Goal: Information Seeking & Learning: Learn about a topic

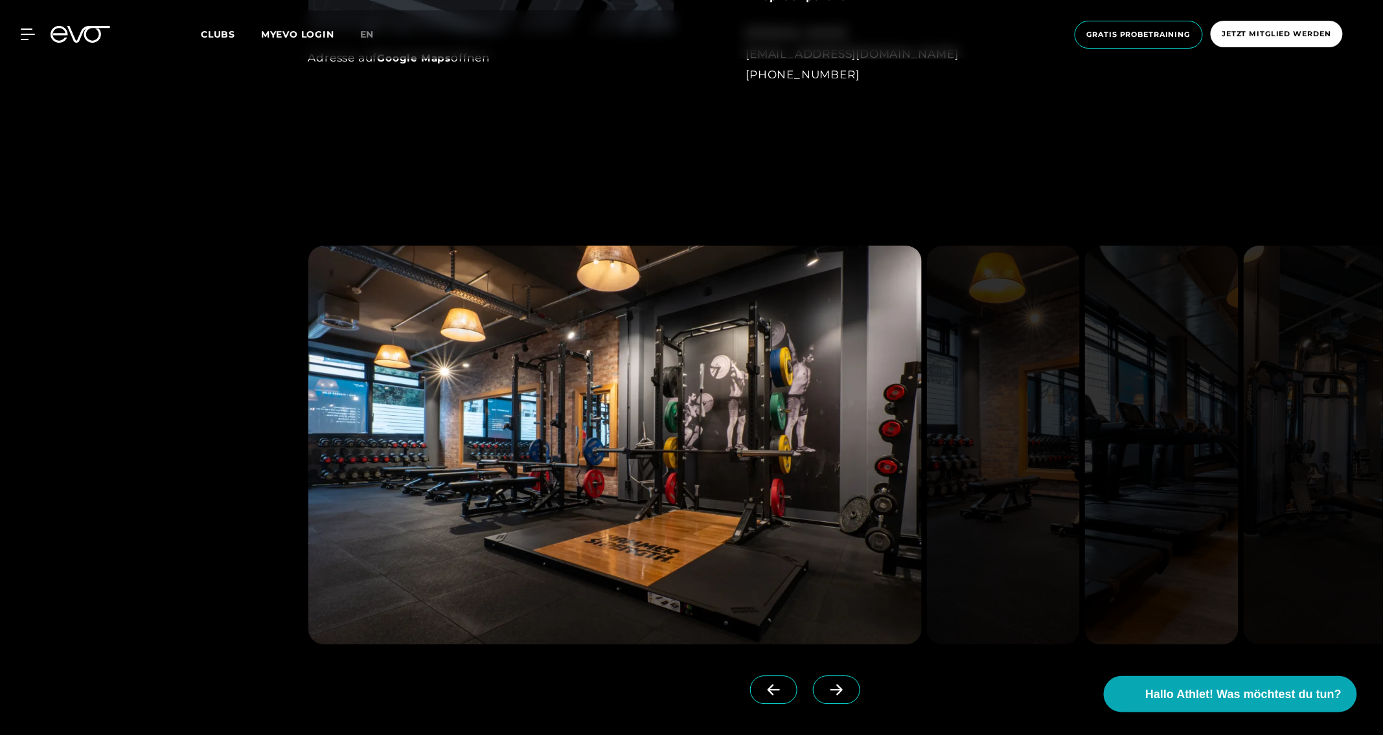
scroll to position [1402, 0]
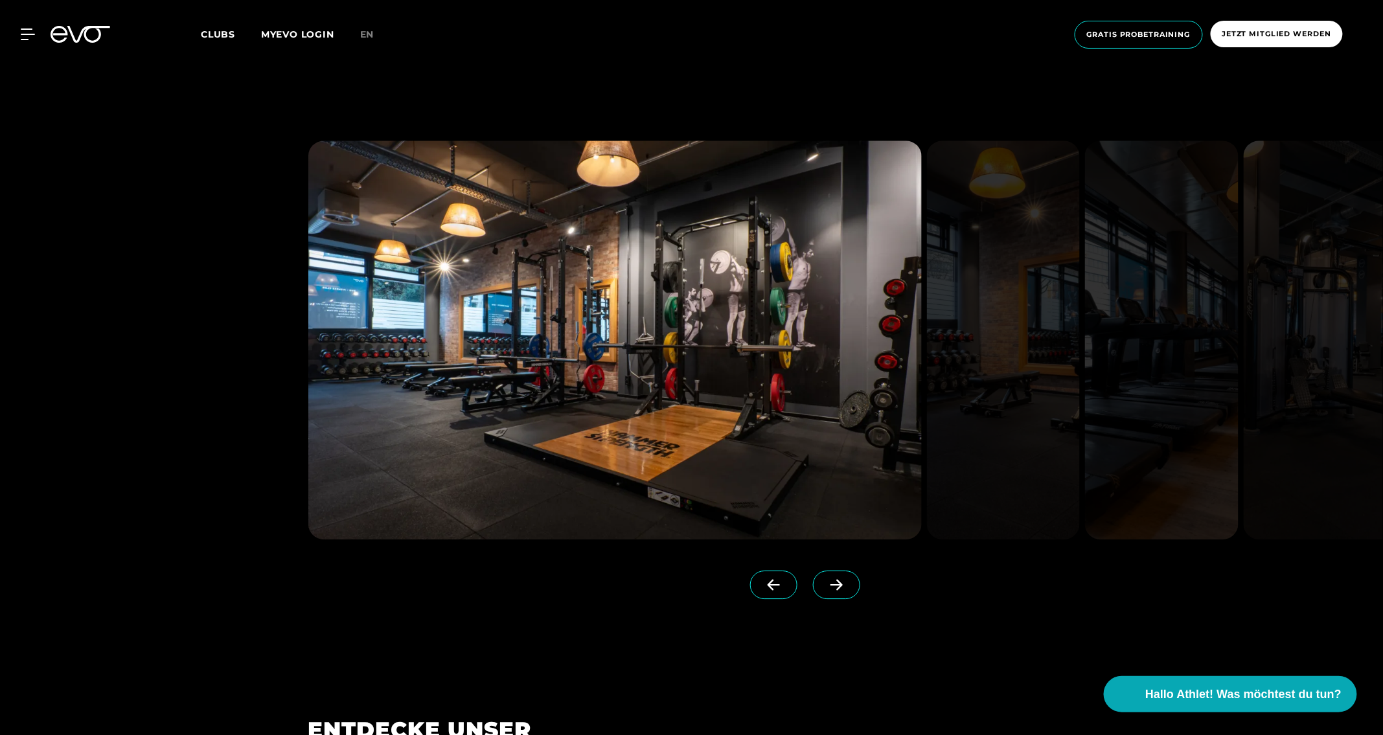
click at [813, 578] on span at bounding box center [836, 585] width 47 height 28
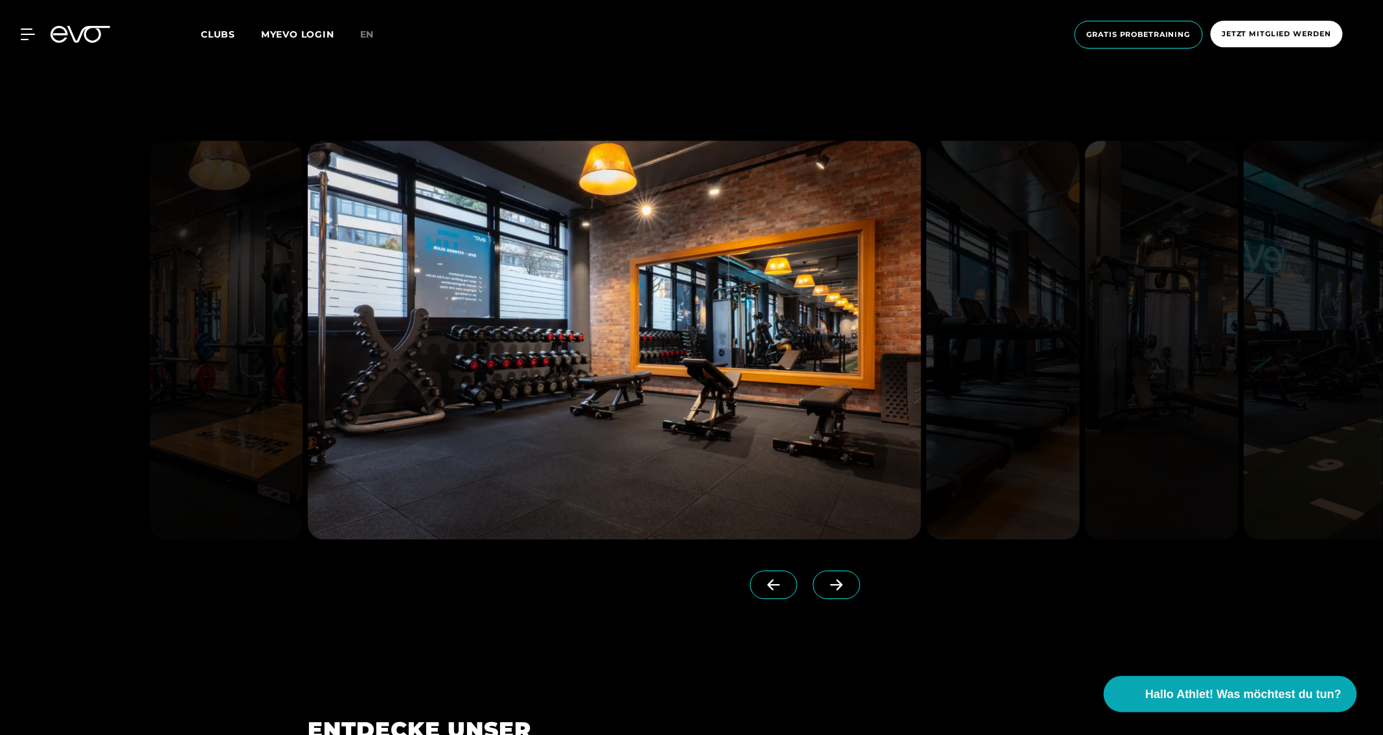
click at [765, 354] on img at bounding box center [614, 340] width 613 height 399
click at [825, 579] on icon at bounding box center [836, 585] width 23 height 12
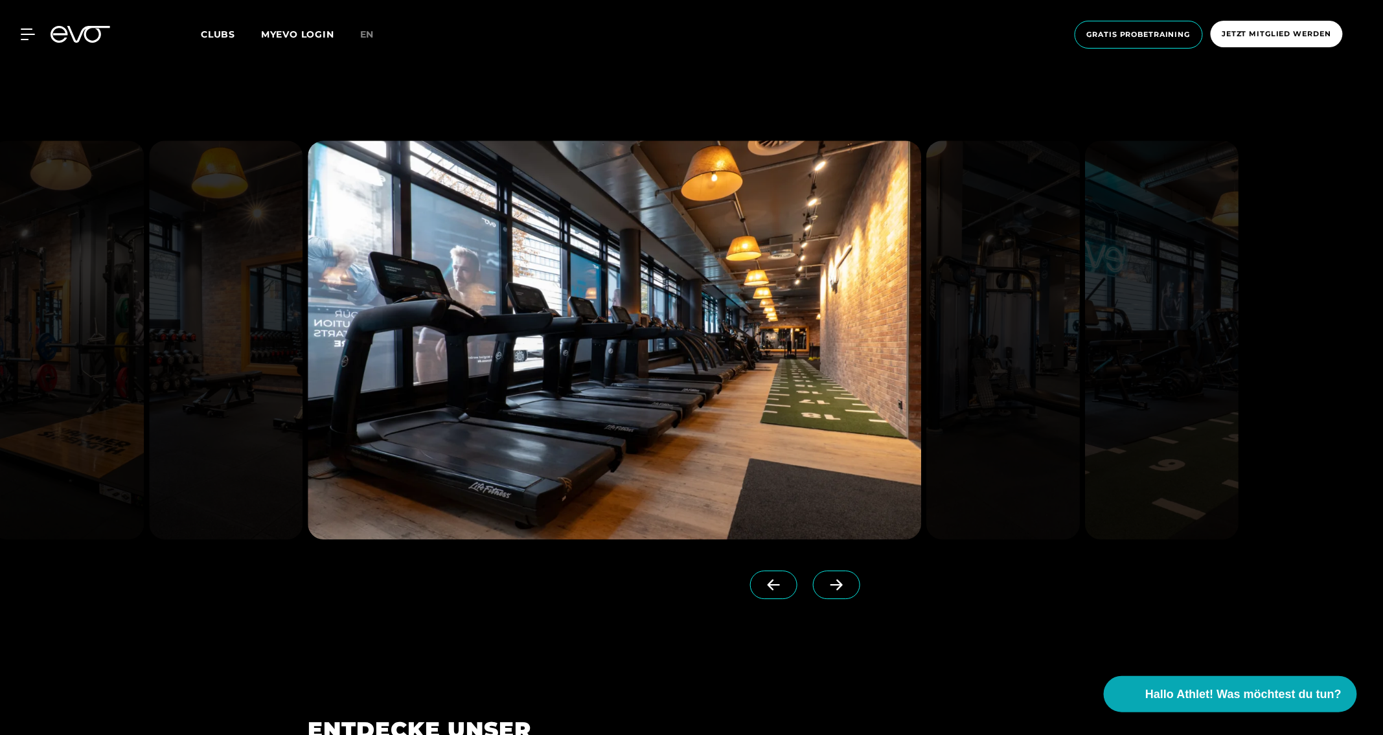
click at [825, 579] on icon at bounding box center [836, 585] width 23 height 12
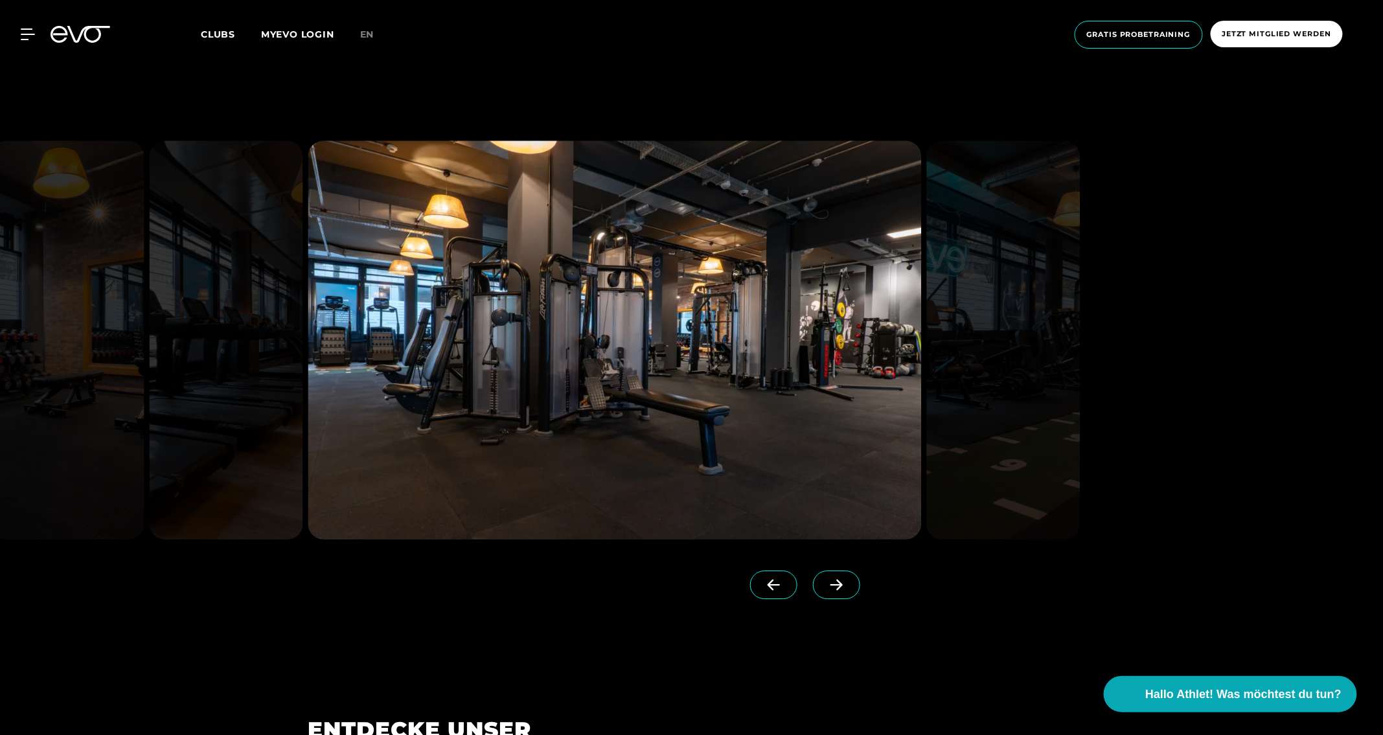
click at [825, 579] on icon at bounding box center [836, 585] width 23 height 12
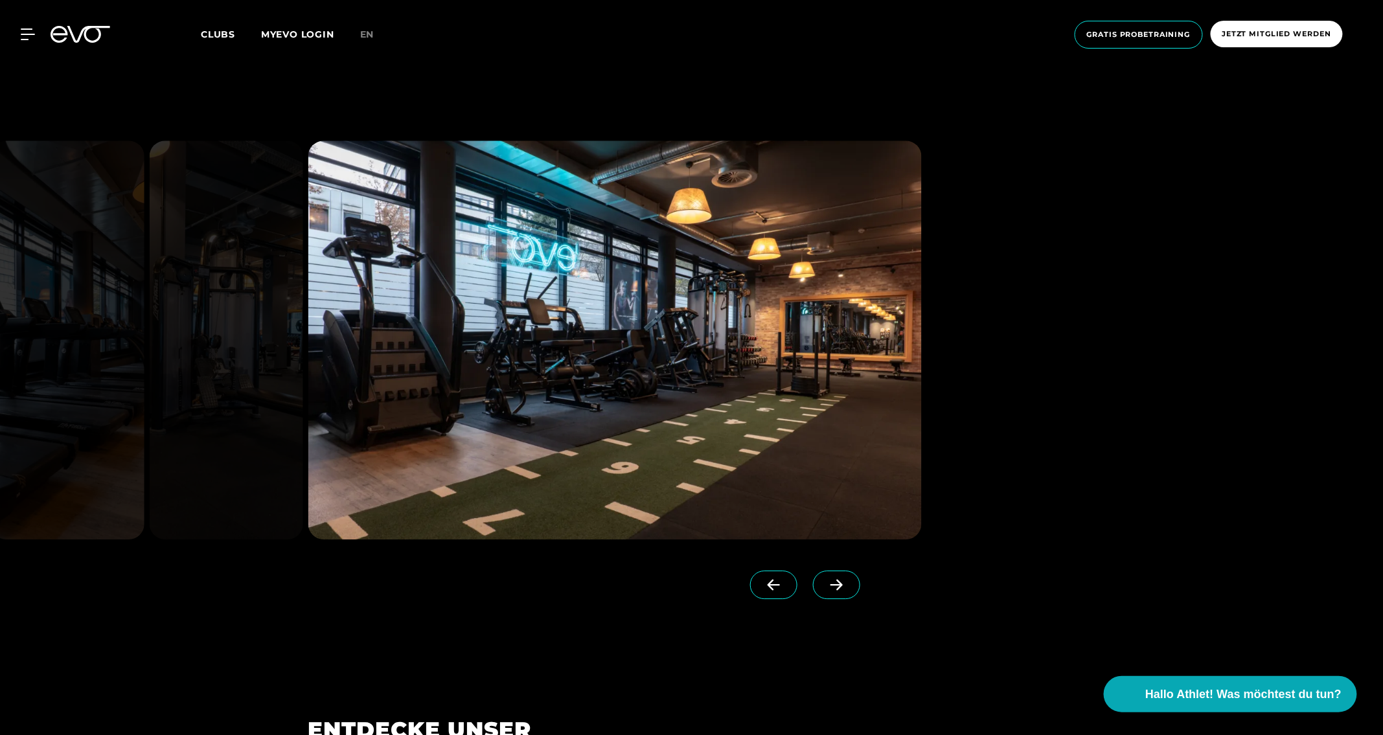
click at [825, 579] on icon at bounding box center [836, 585] width 23 height 12
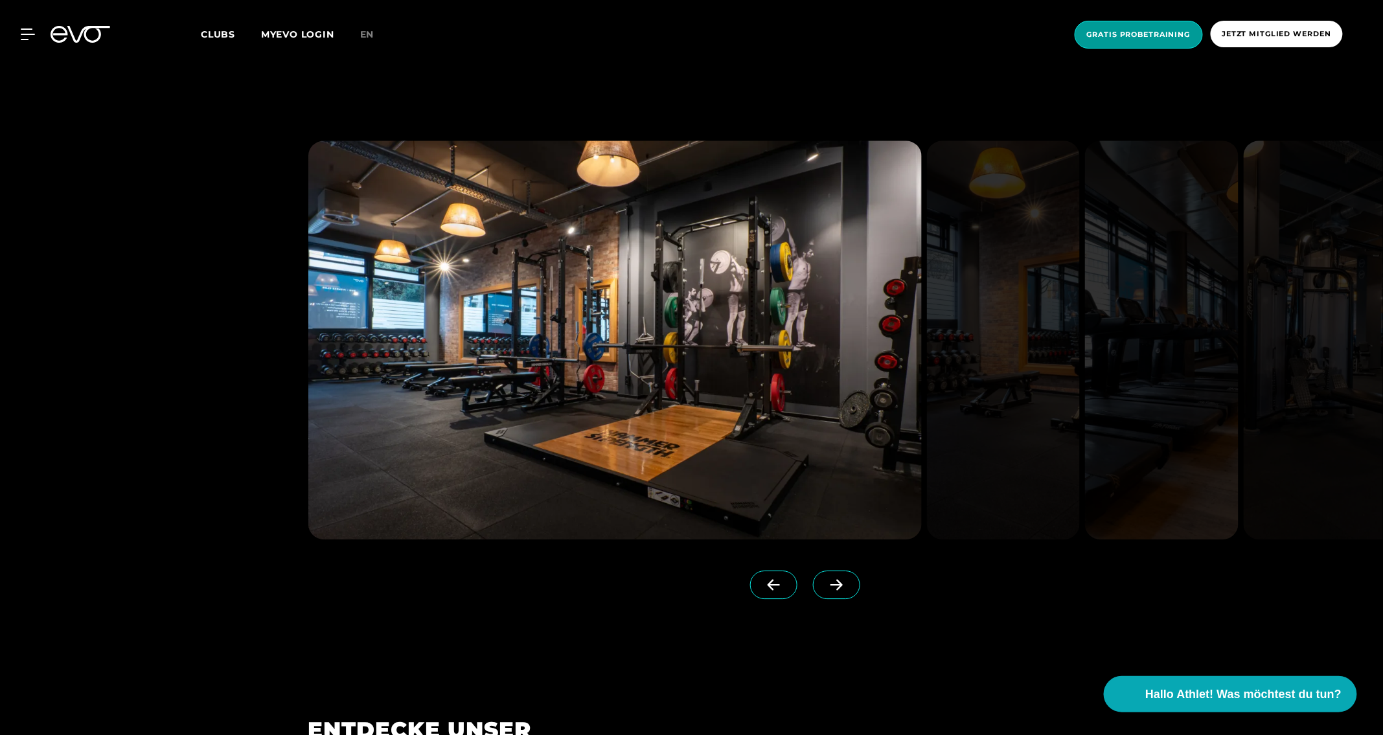
click at [1184, 40] on span "Gratis Probetraining" at bounding box center [1138, 35] width 128 height 28
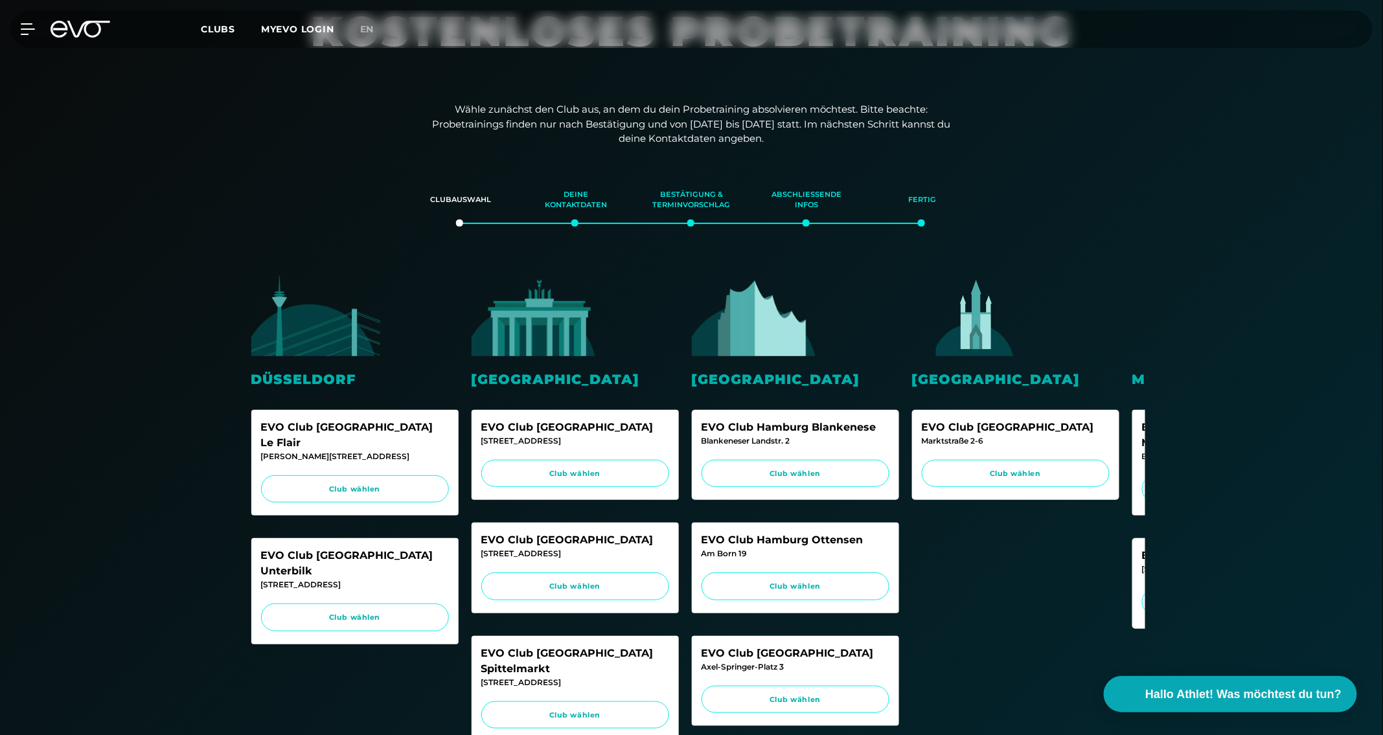
scroll to position [188, 0]
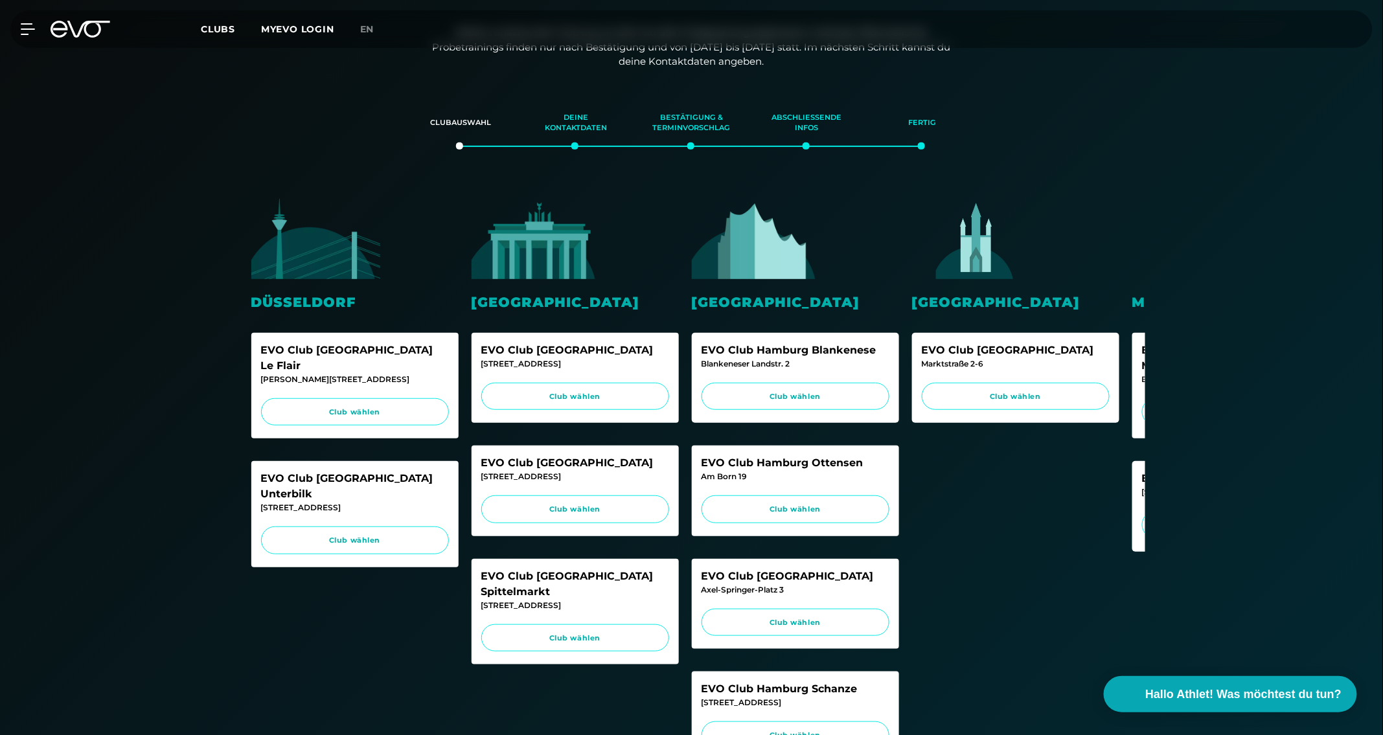
click at [793, 223] on img at bounding box center [757, 238] width 130 height 81
click at [775, 264] on img at bounding box center [757, 238] width 130 height 81
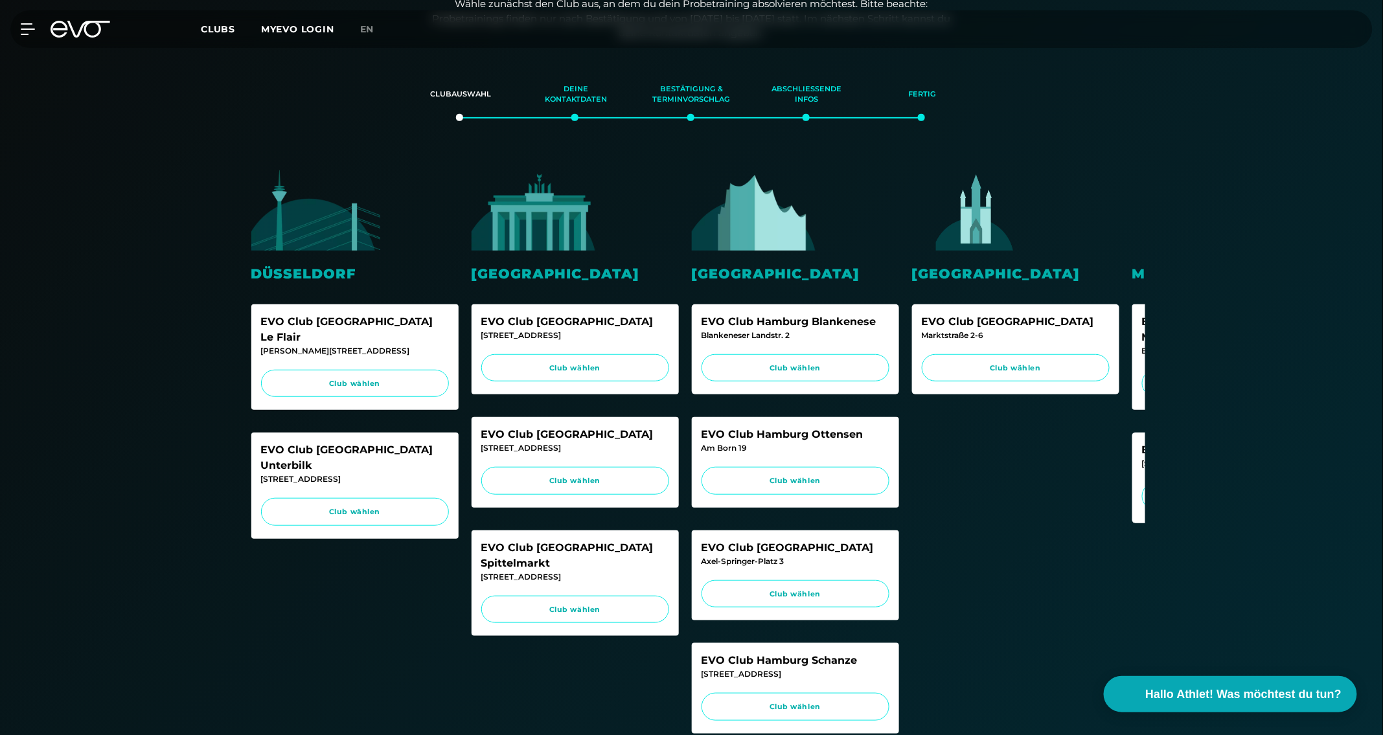
scroll to position [219, 0]
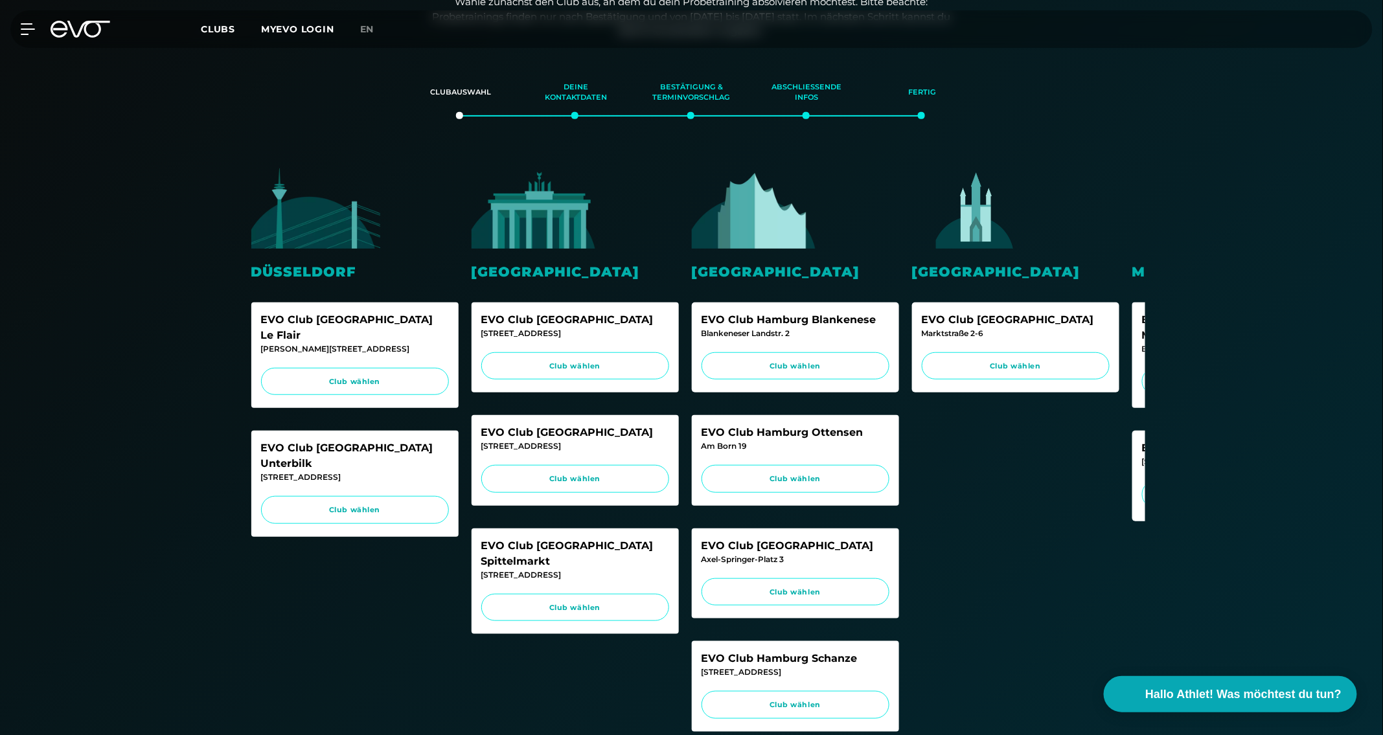
click at [960, 91] on div "Fertig" at bounding box center [922, 92] width 83 height 35
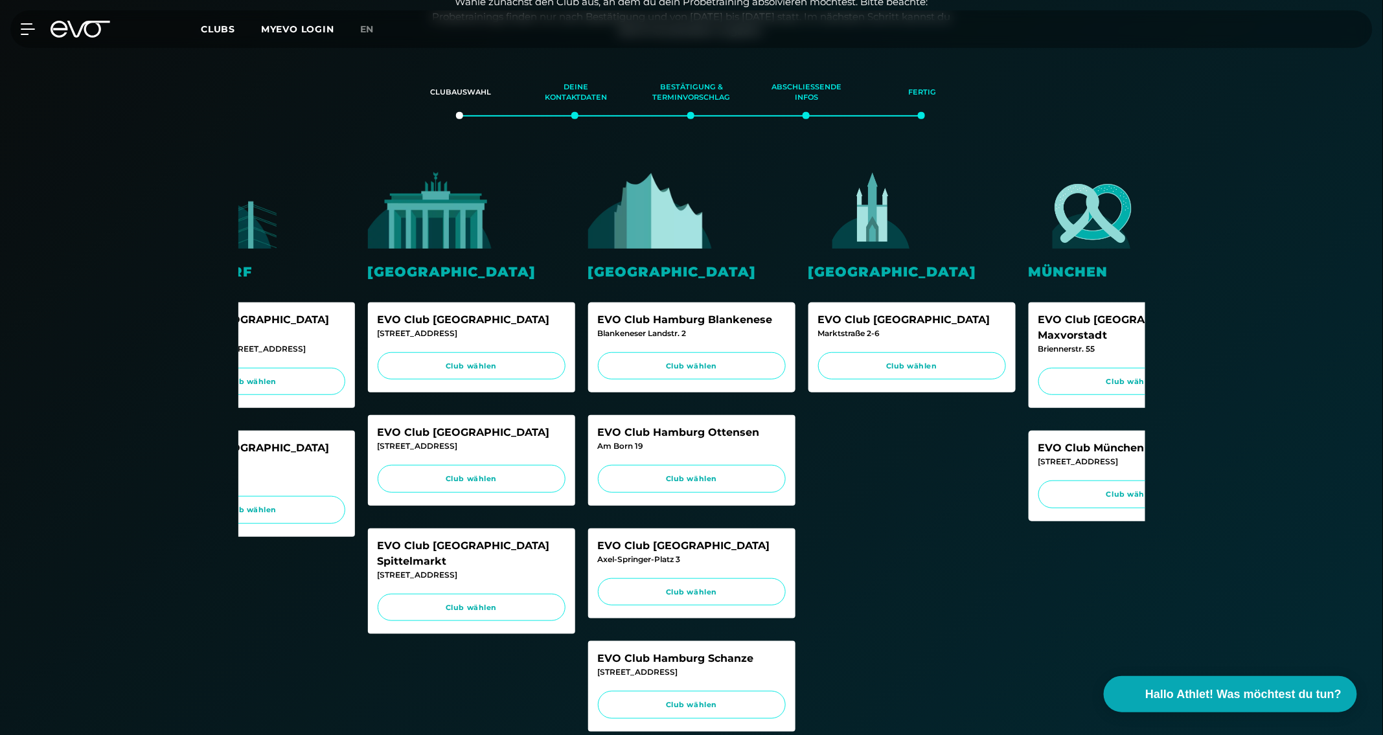
scroll to position [0, 104]
drag, startPoint x: 773, startPoint y: 431, endPoint x: 600, endPoint y: 426, distance: 173.0
click at [600, 426] on div "EVO Club Hamburg Ottensen" at bounding box center [692, 433] width 188 height 16
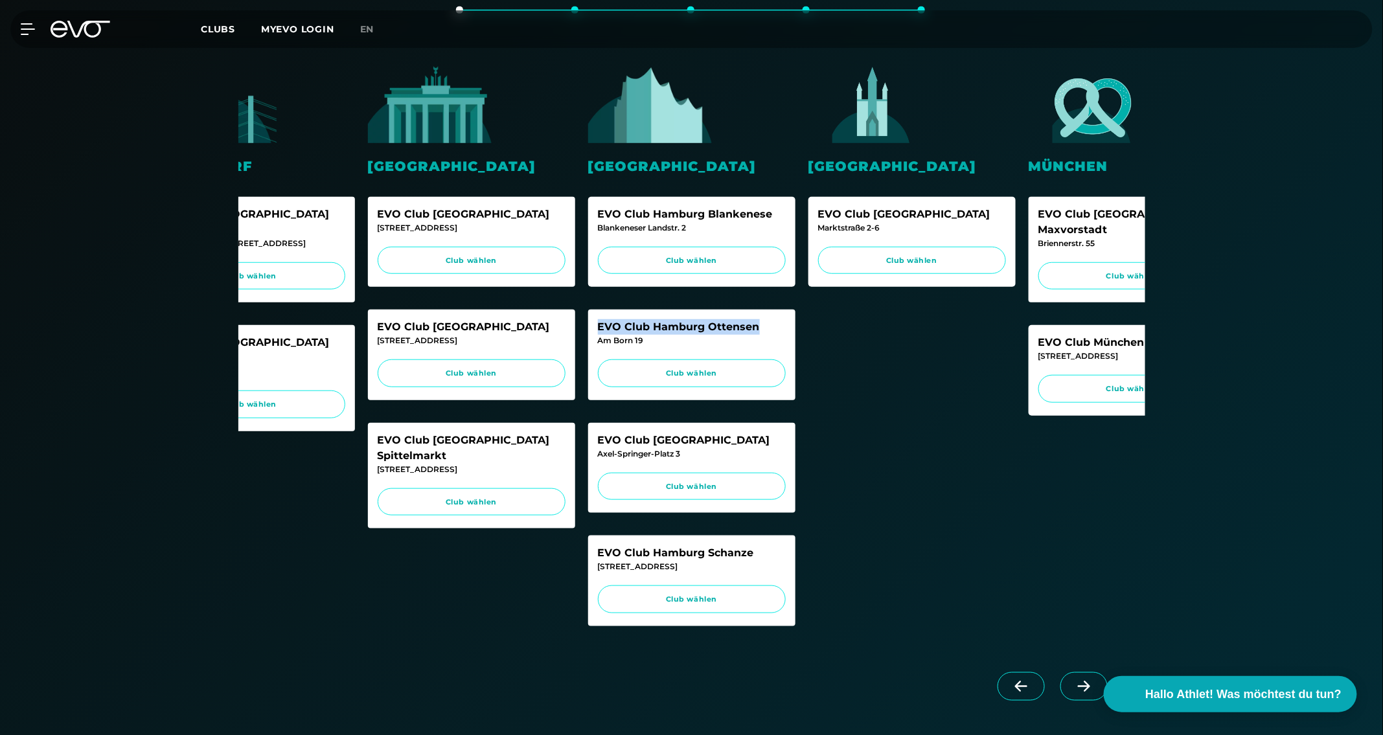
scroll to position [331, 0]
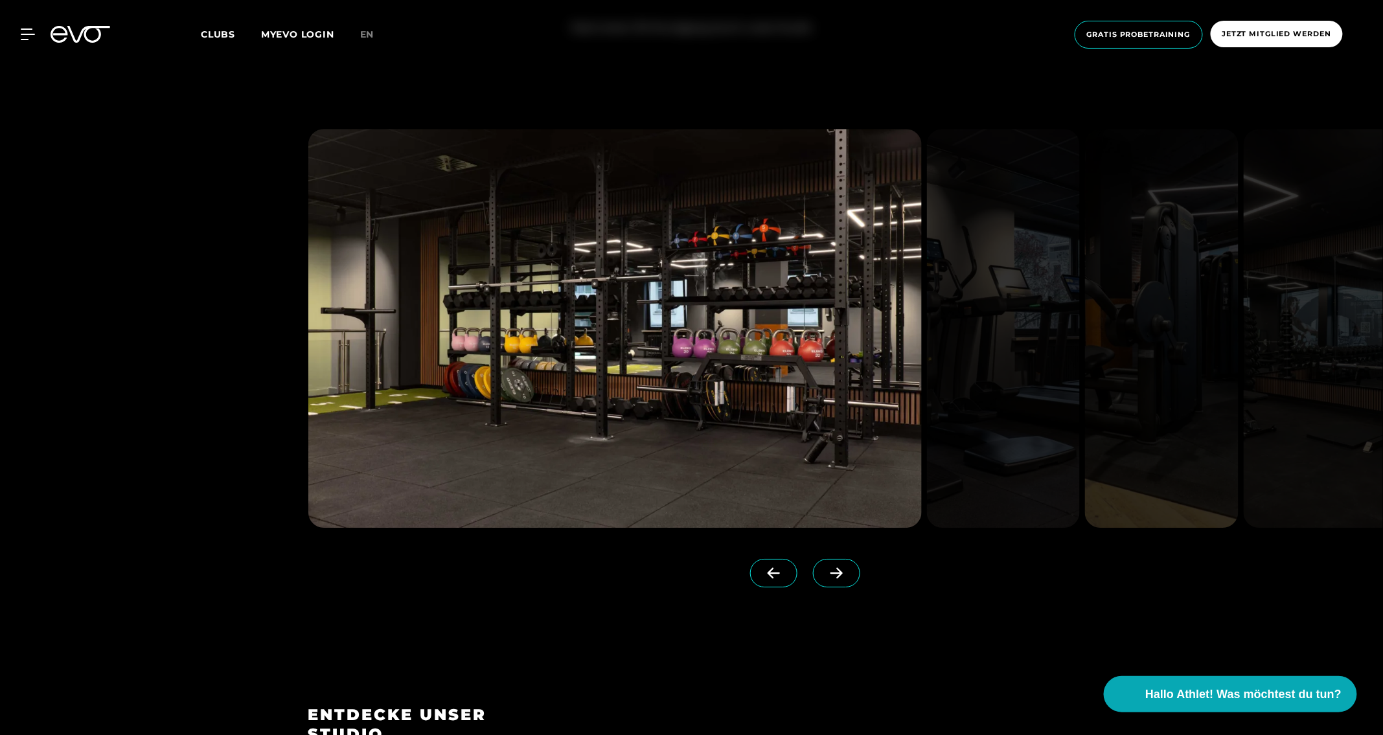
scroll to position [1676, 0]
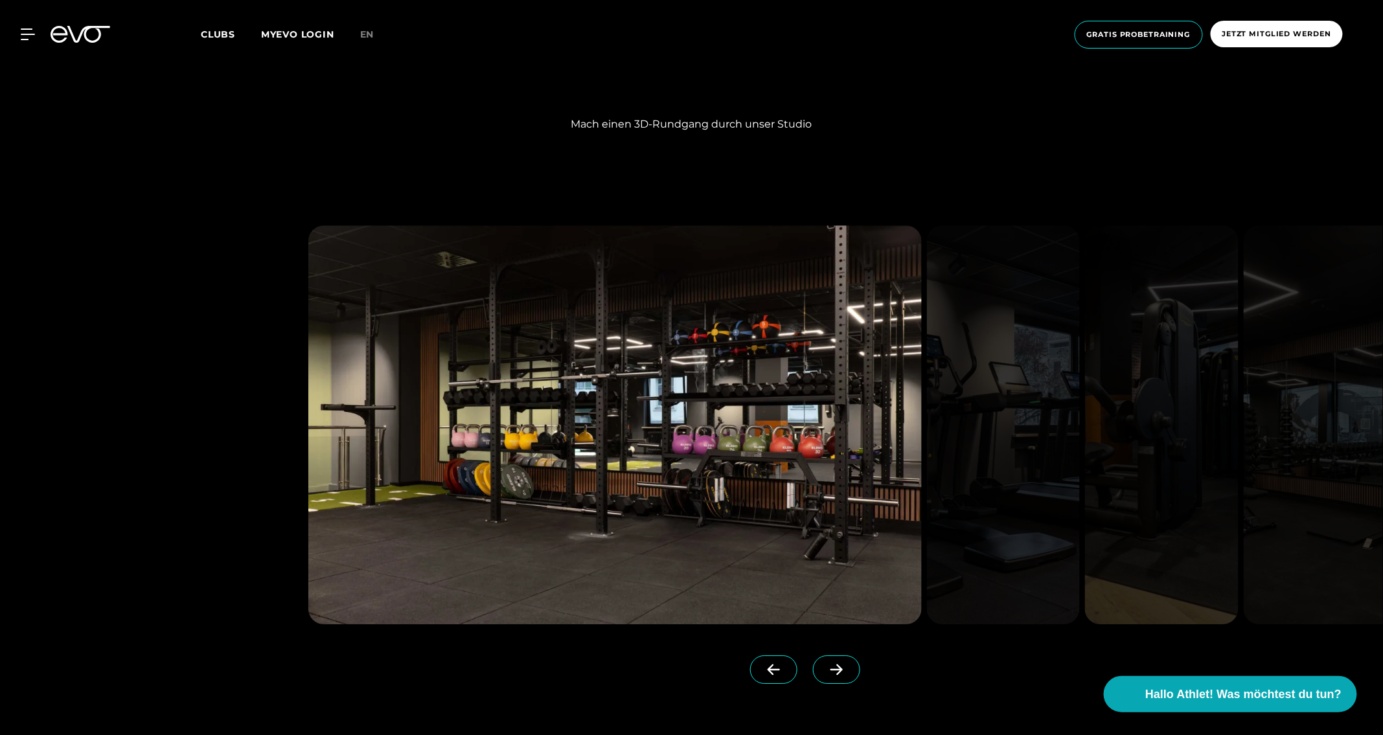
click at [821, 656] on span at bounding box center [836, 669] width 47 height 28
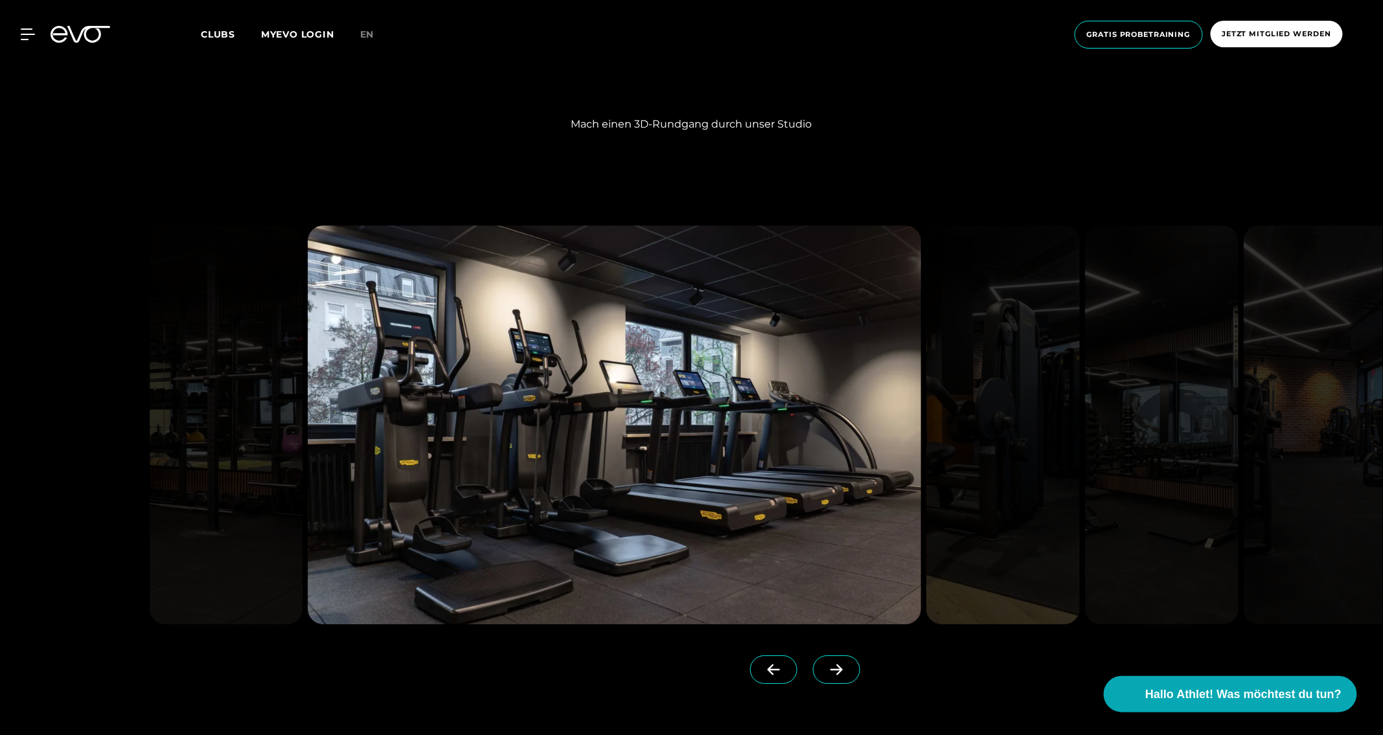
click at [821, 656] on span at bounding box center [836, 669] width 47 height 28
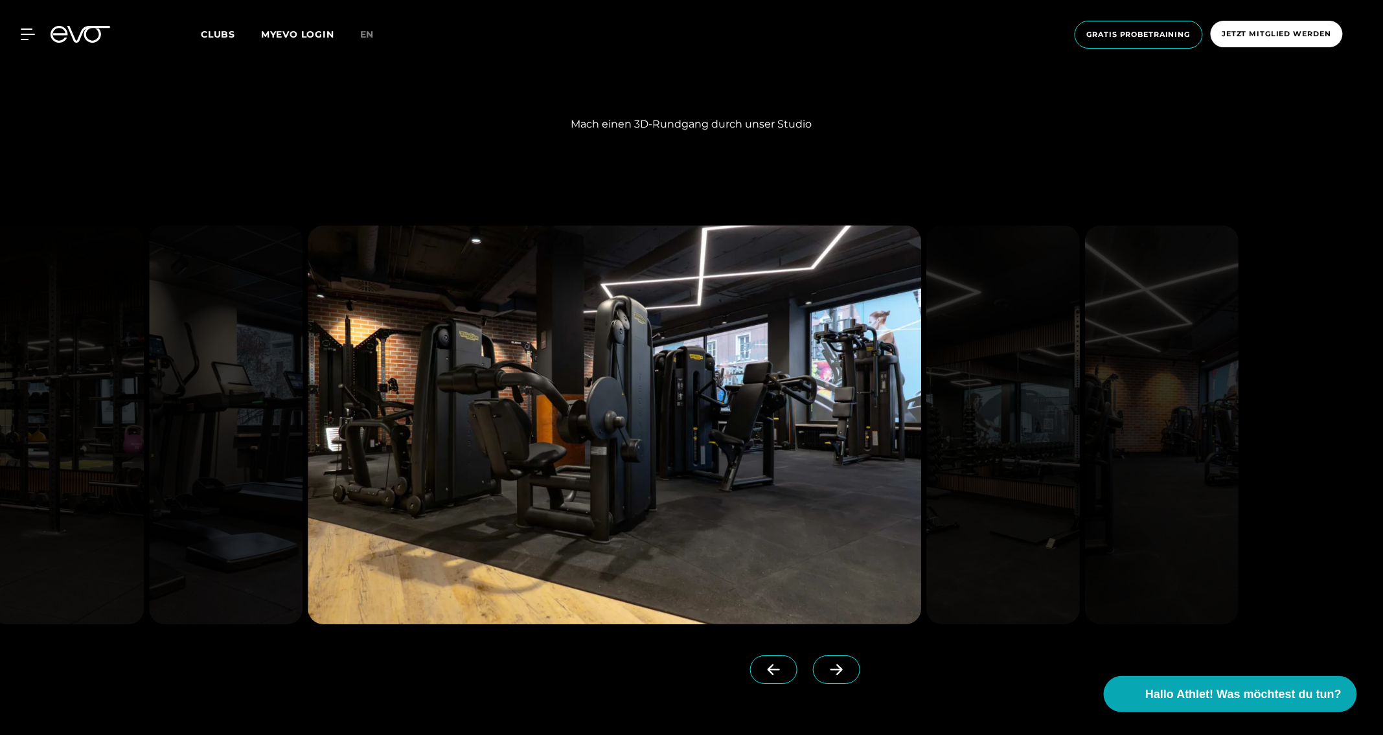
click at [821, 656] on span at bounding box center [836, 669] width 47 height 28
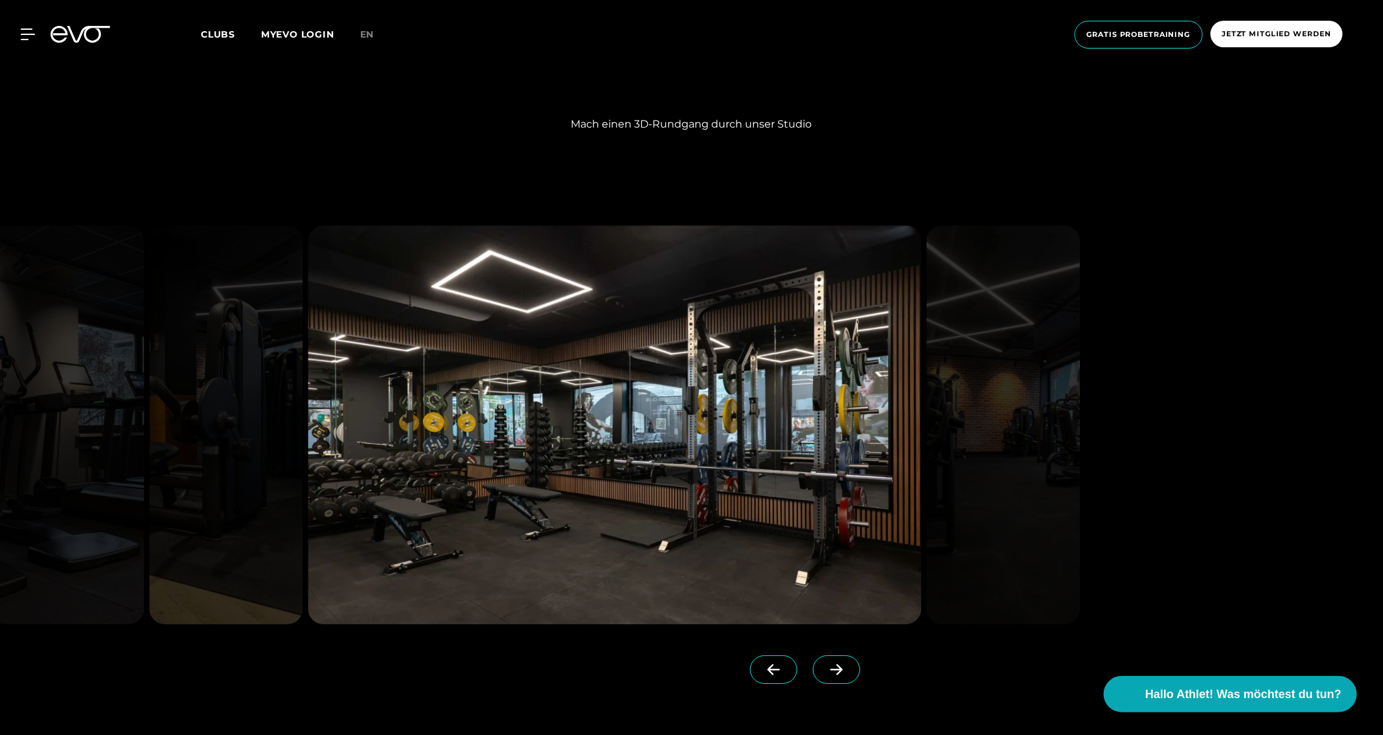
click at [821, 656] on span at bounding box center [836, 669] width 47 height 28
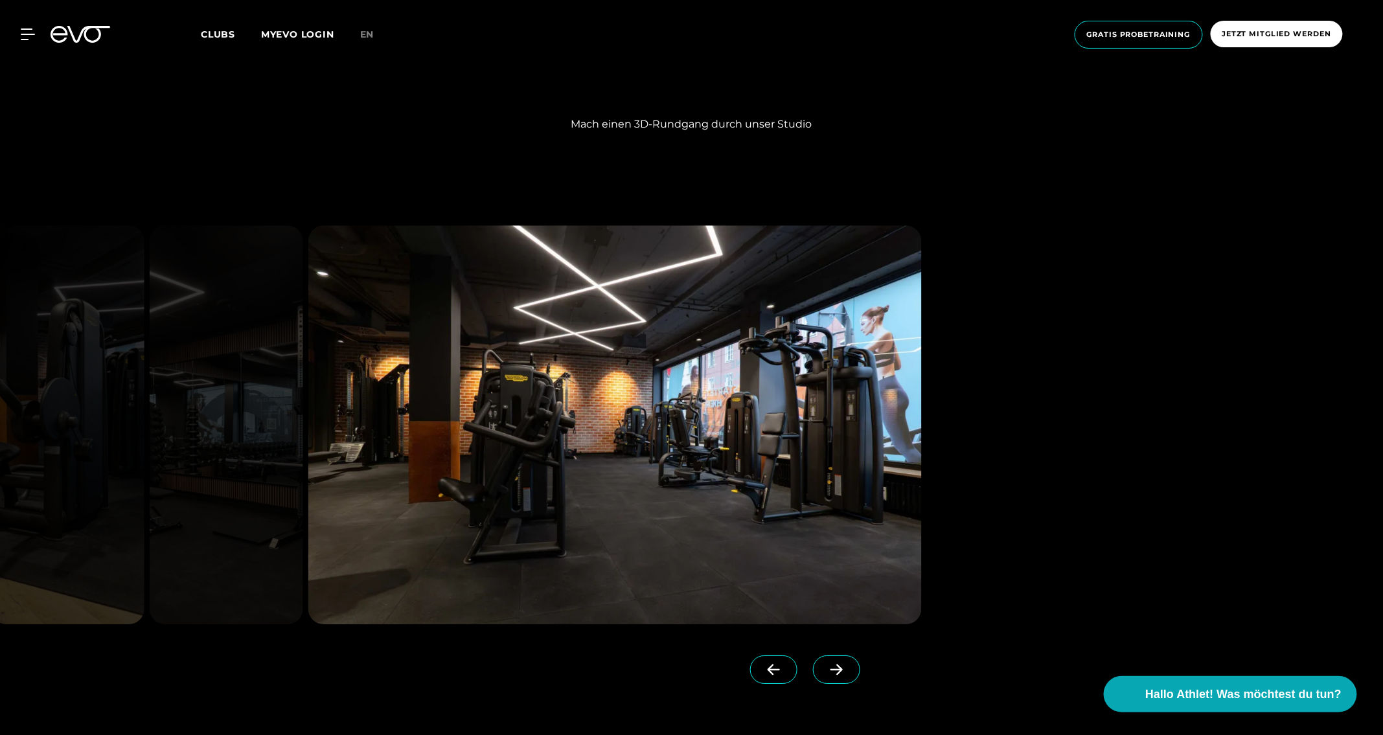
click at [821, 656] on span at bounding box center [836, 669] width 47 height 28
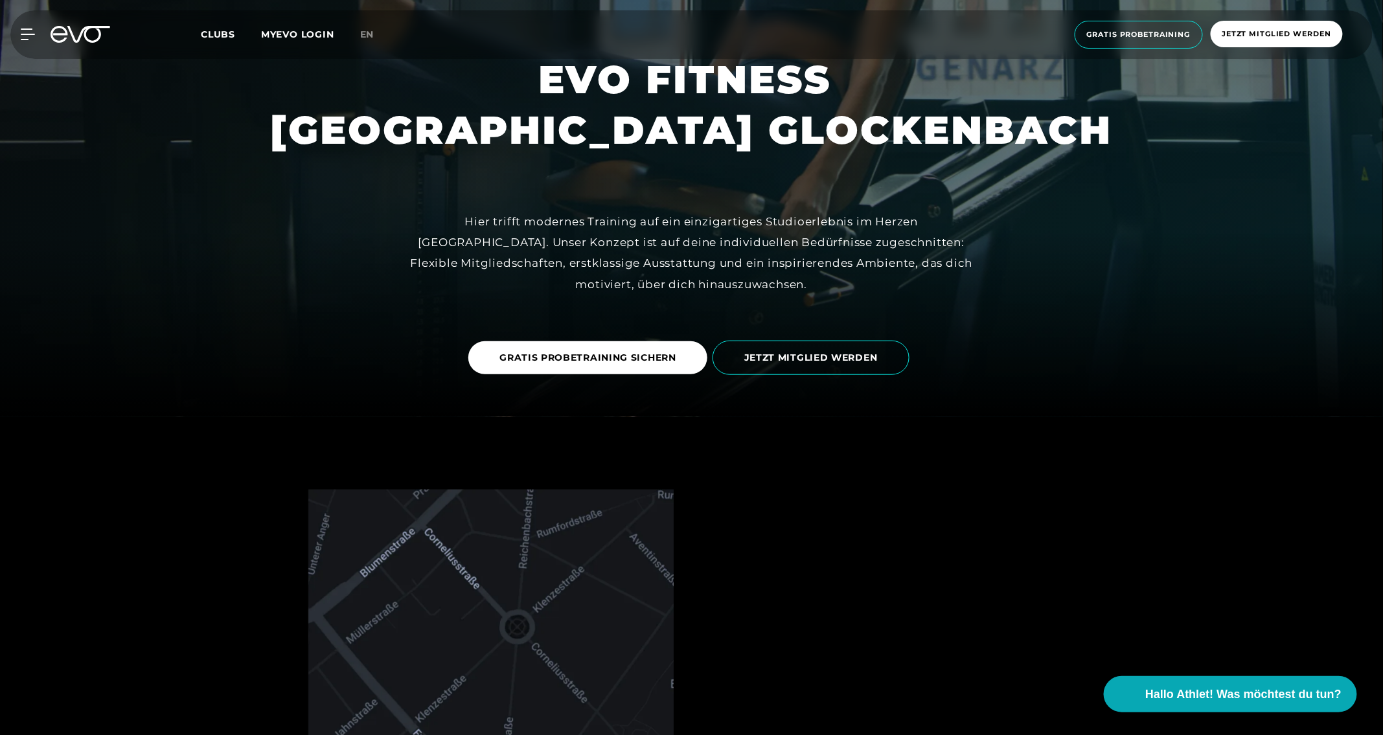
scroll to position [0, 0]
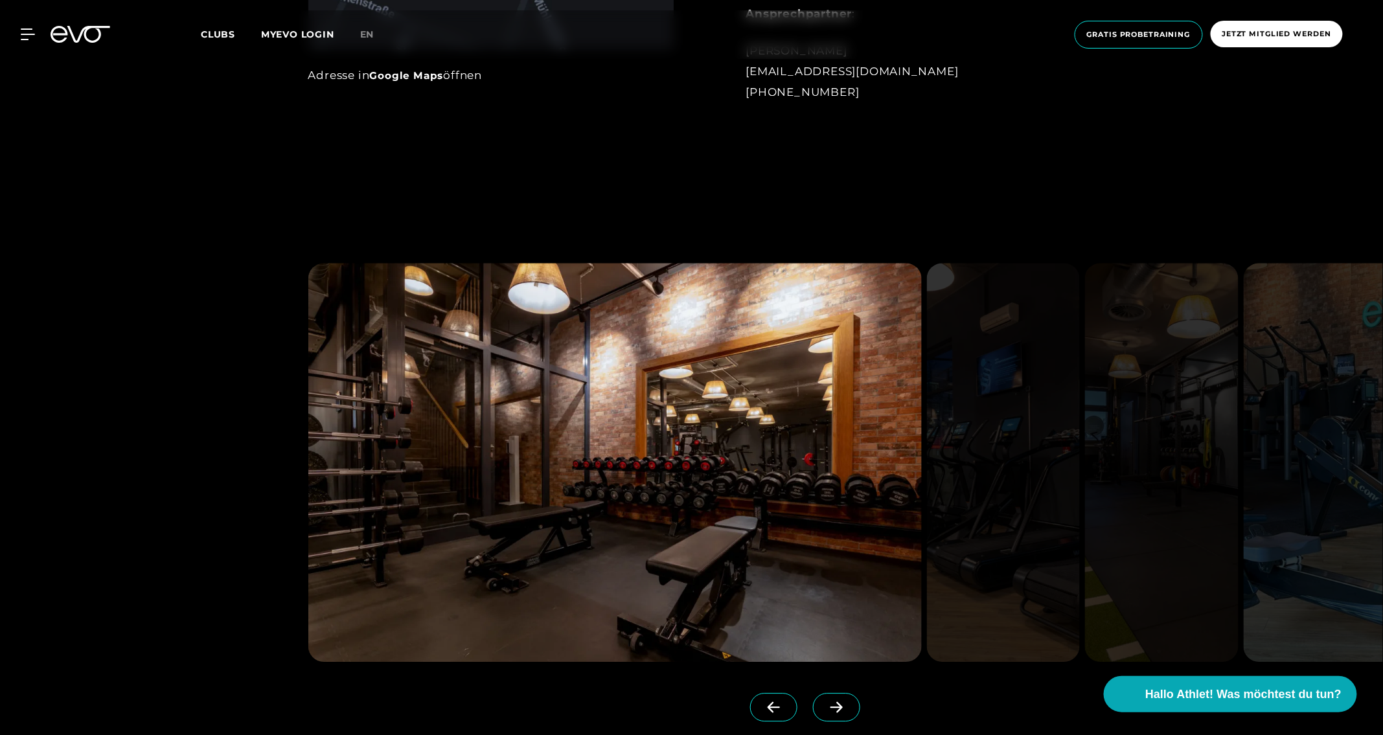
scroll to position [1455, 0]
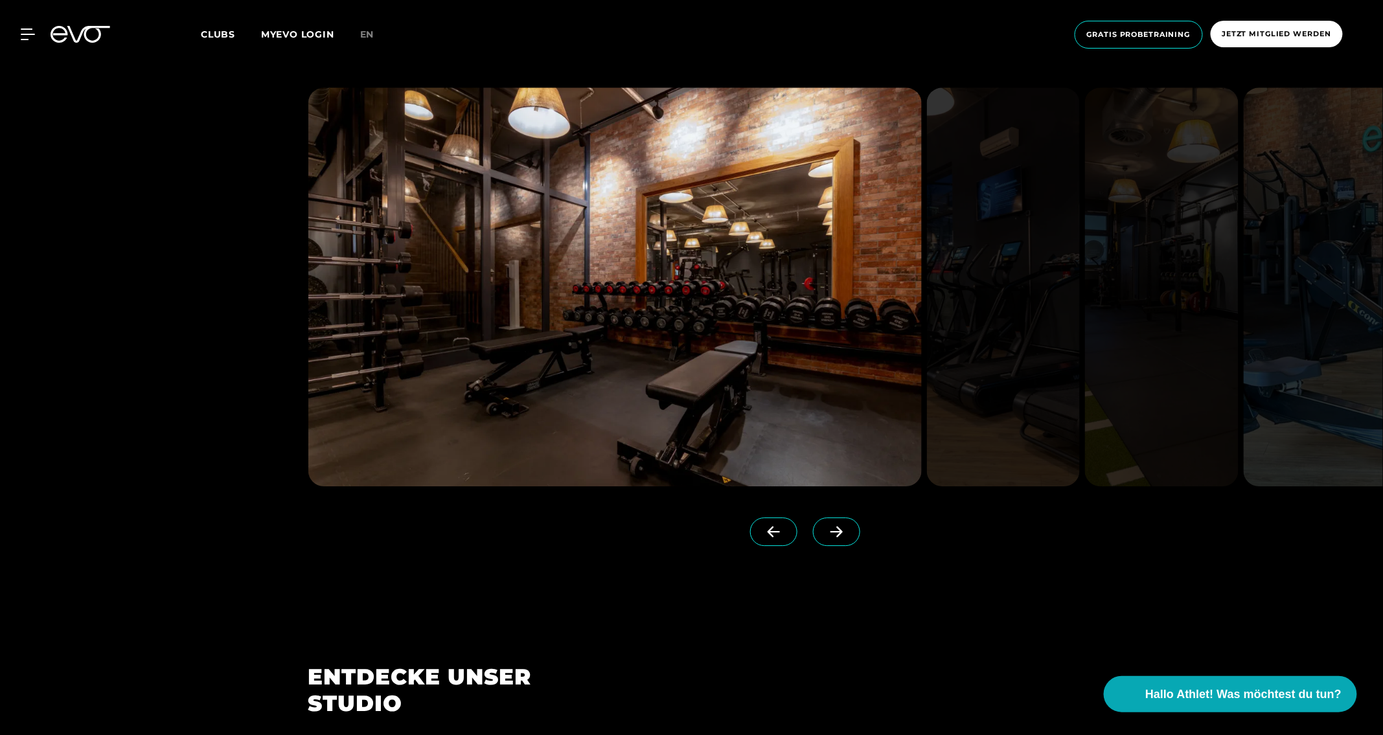
click at [830, 534] on icon at bounding box center [836, 532] width 12 height 11
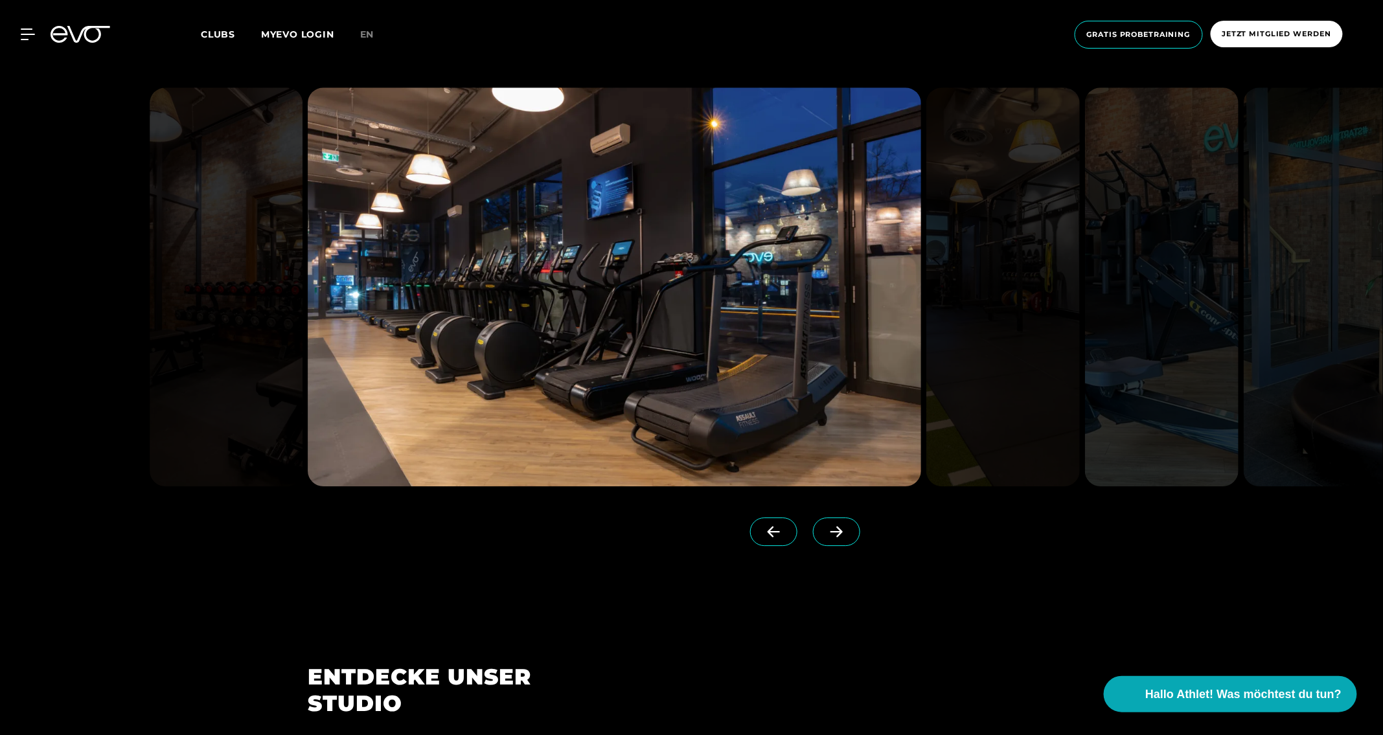
click at [830, 534] on icon at bounding box center [836, 532] width 12 height 11
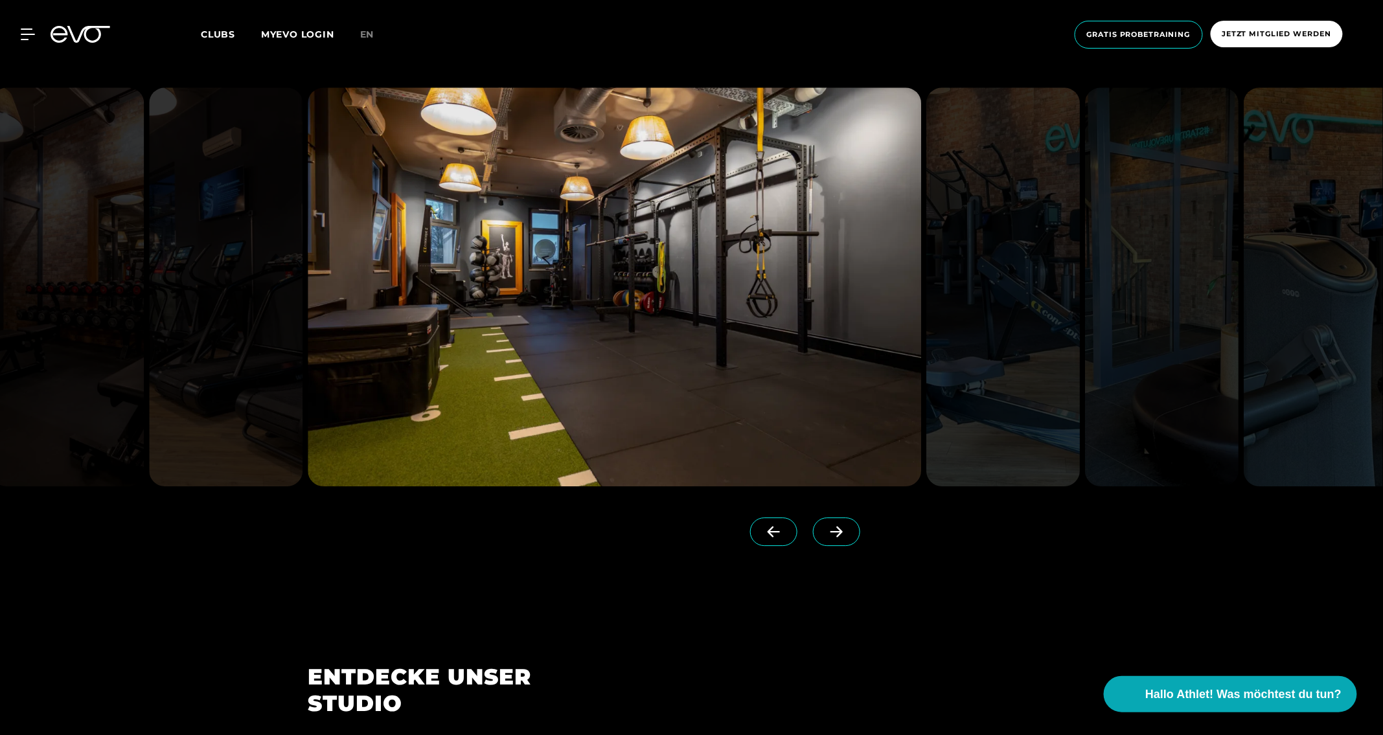
click at [830, 534] on icon at bounding box center [836, 532] width 12 height 11
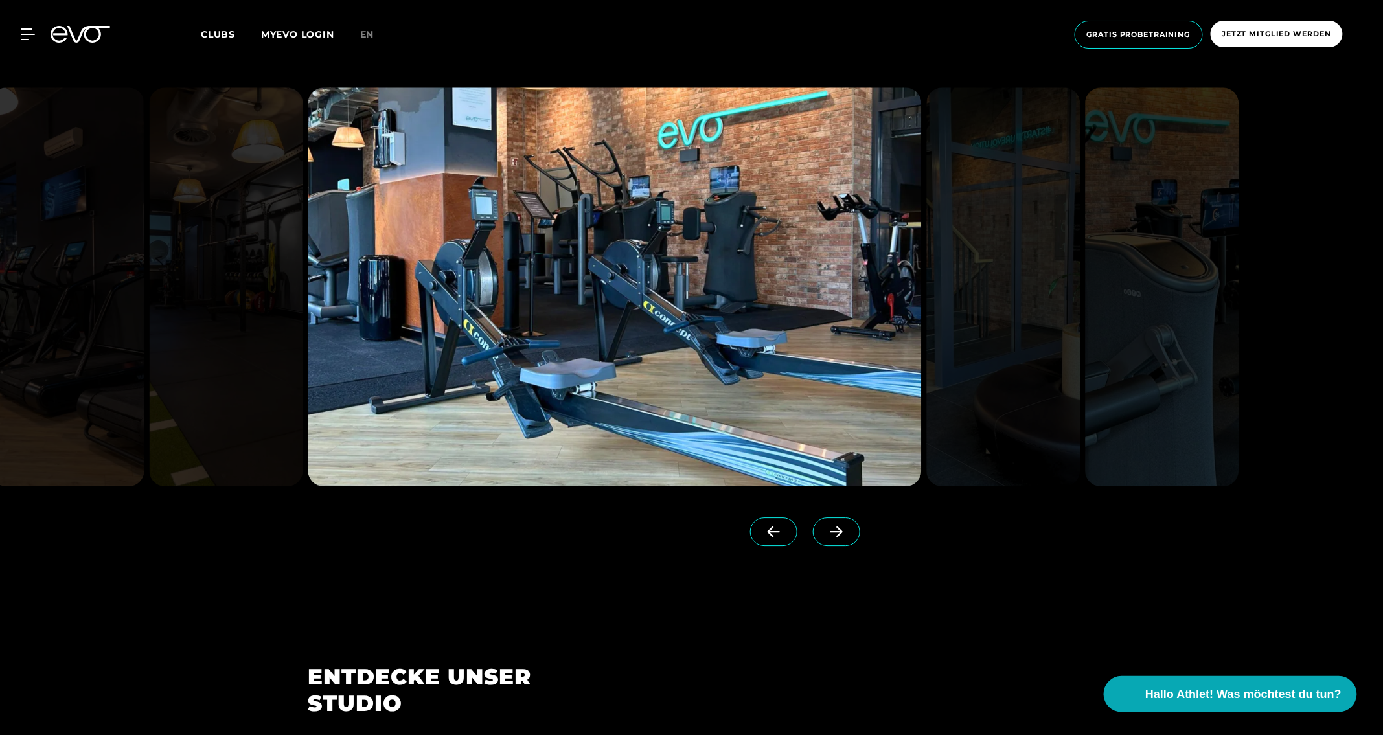
click at [830, 534] on icon at bounding box center [836, 532] width 12 height 11
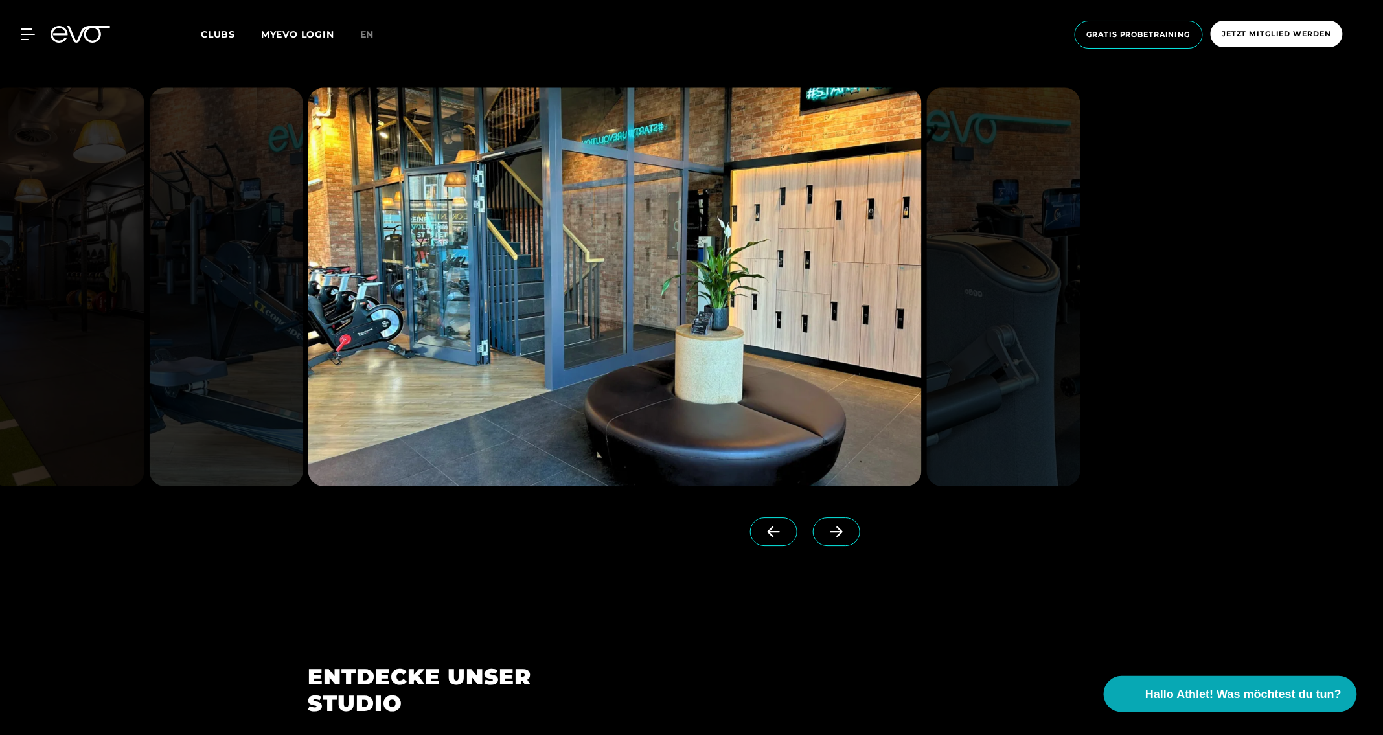
click at [830, 534] on icon at bounding box center [836, 532] width 12 height 11
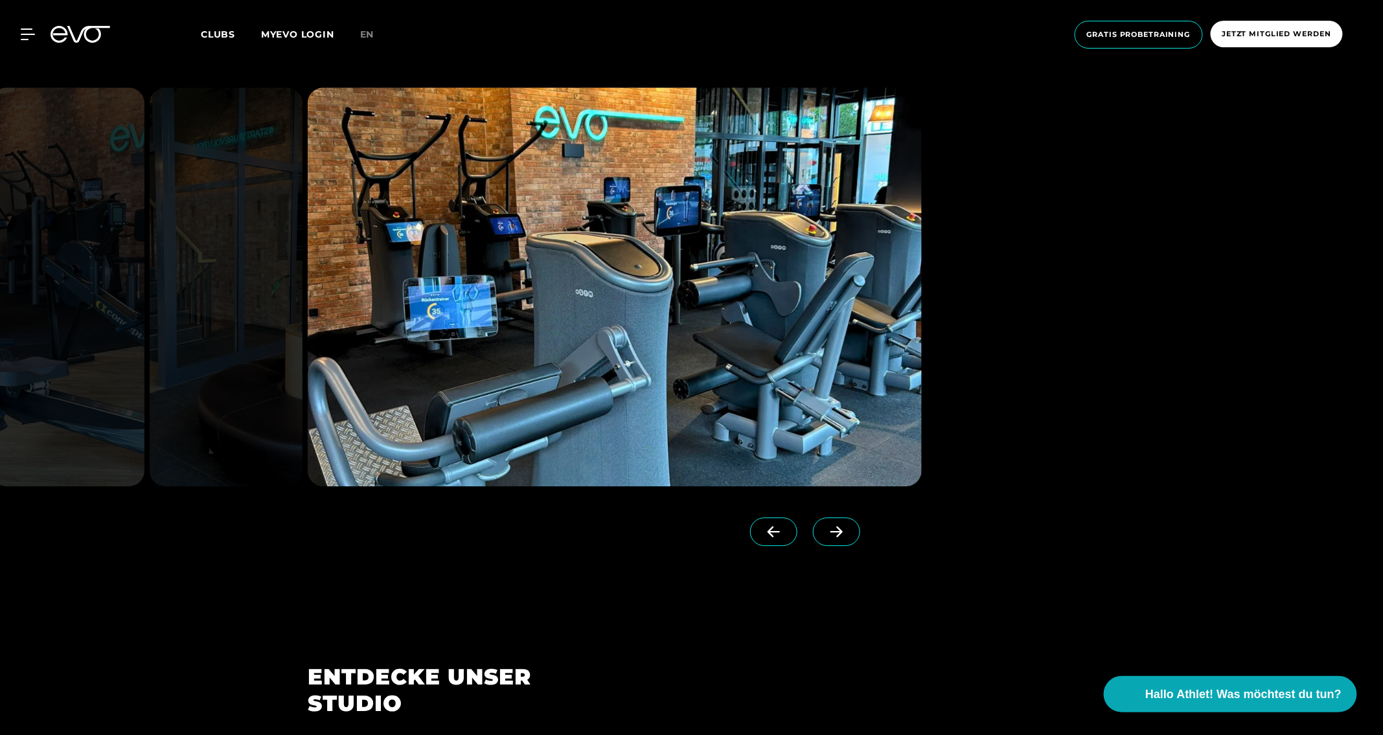
click at [830, 534] on icon at bounding box center [836, 532] width 12 height 11
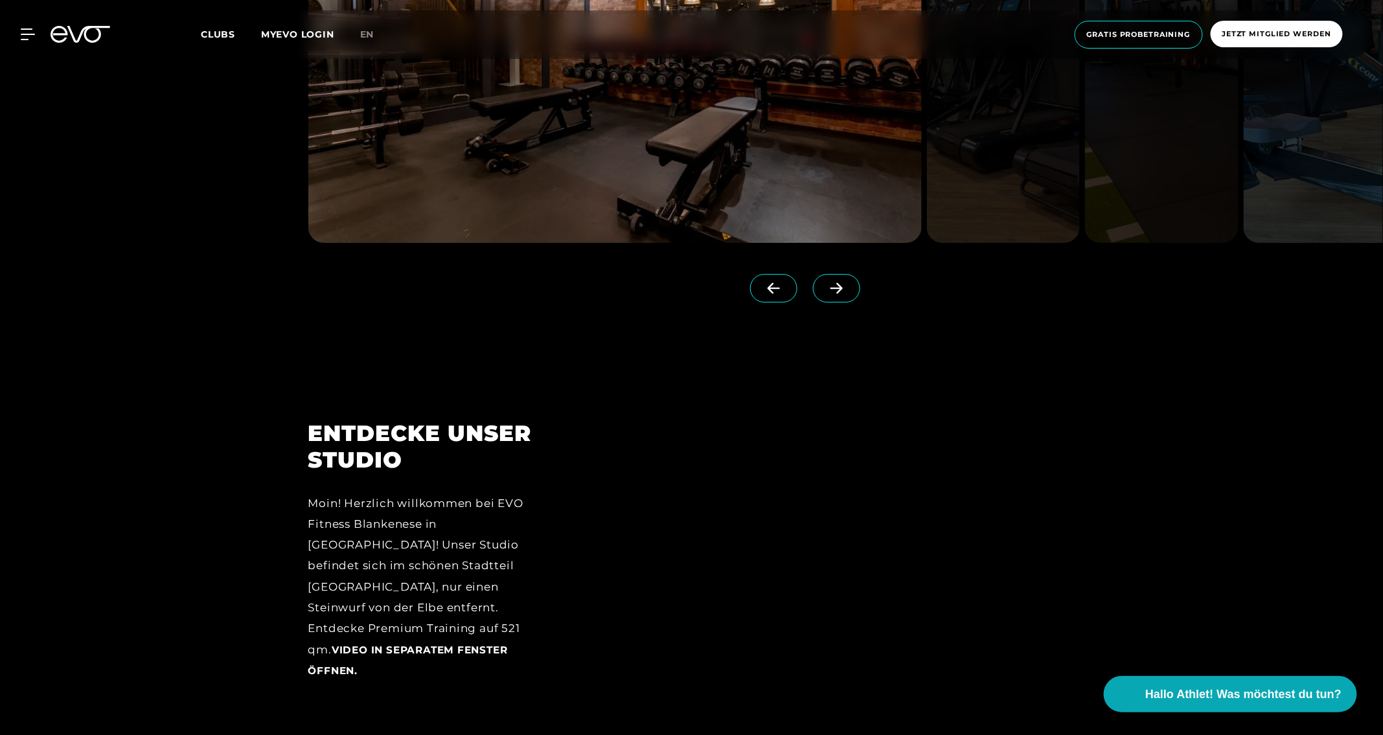
scroll to position [1917, 0]
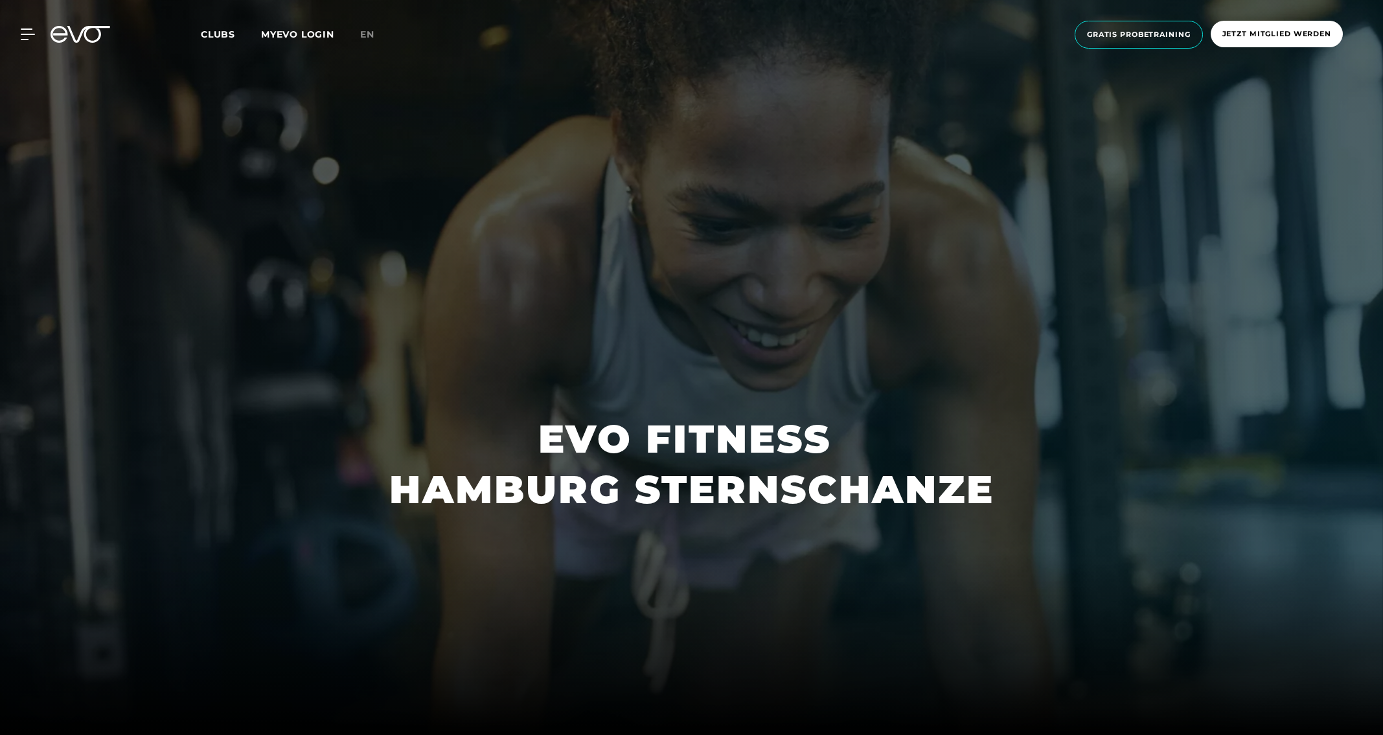
click at [464, 269] on div at bounding box center [691, 367] width 1383 height 735
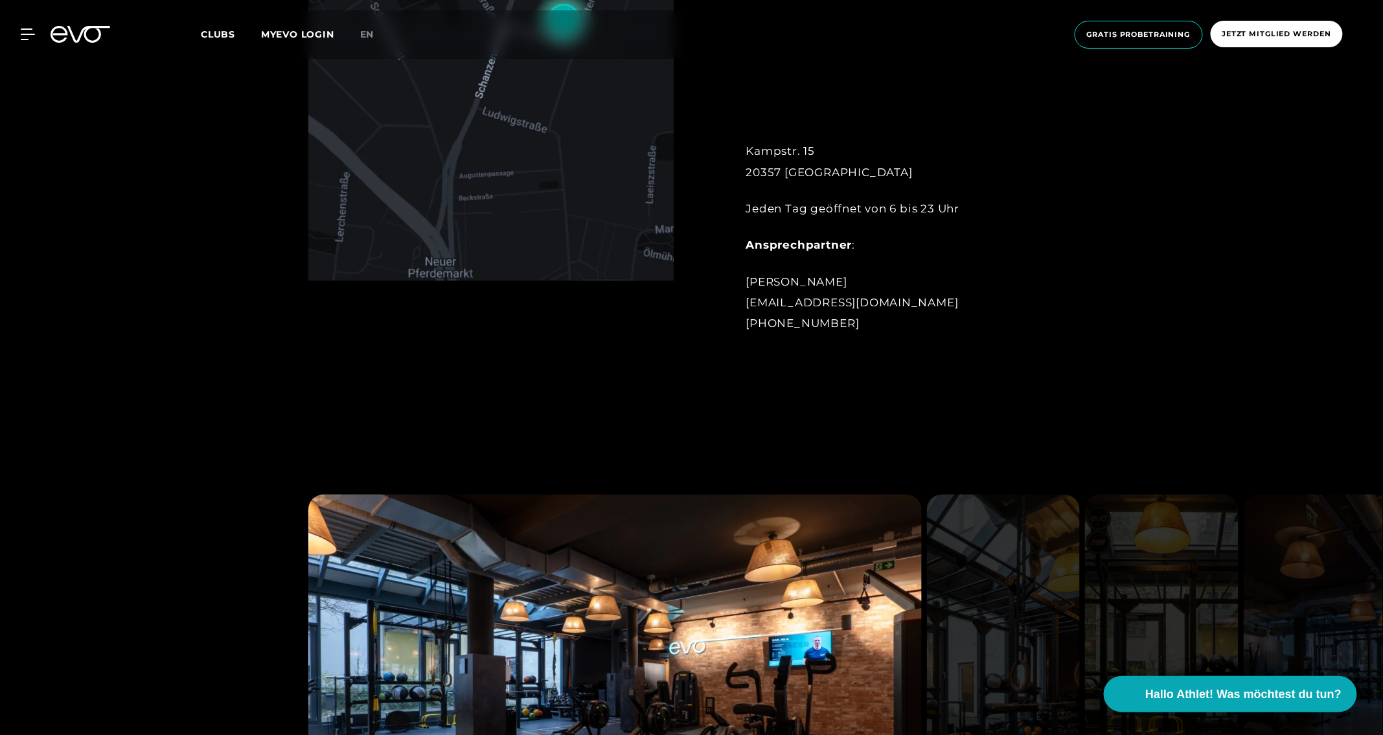
scroll to position [1499, 0]
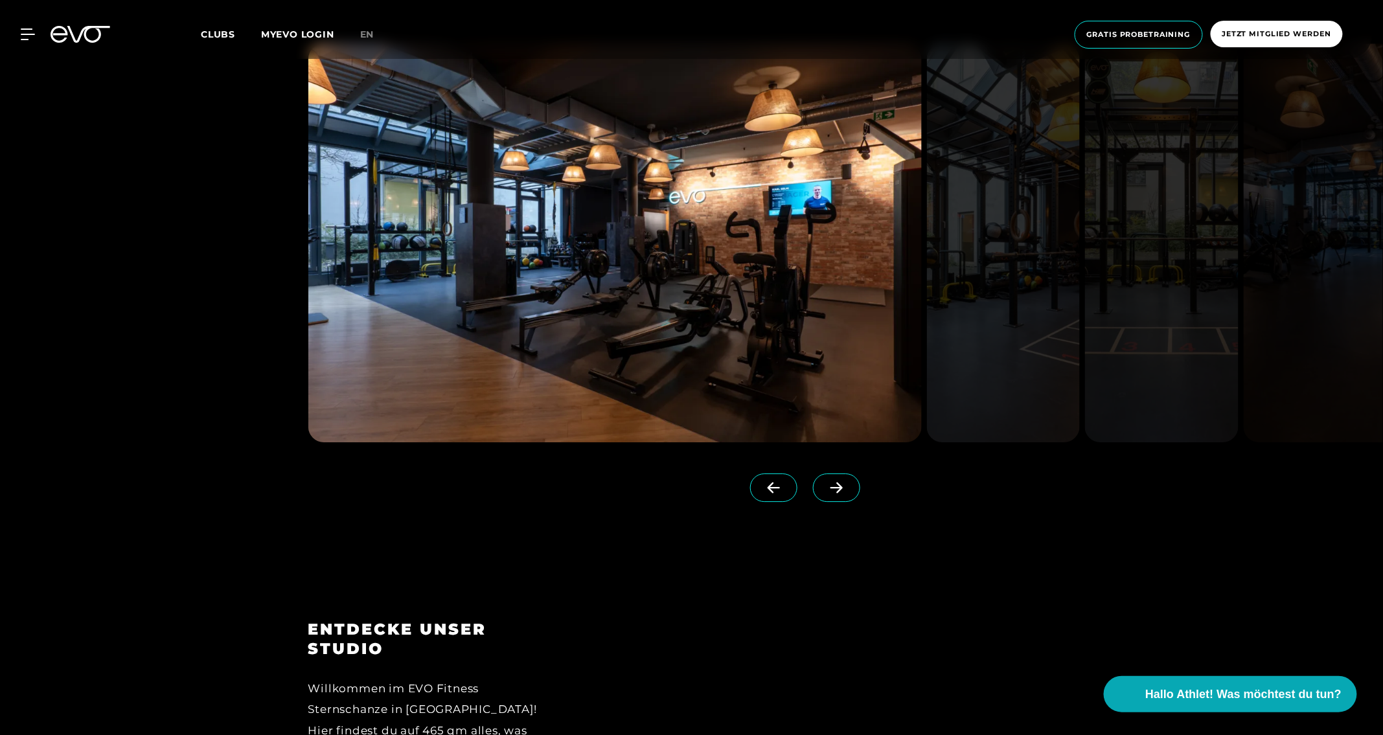
click at [742, 264] on img at bounding box center [614, 242] width 613 height 399
click at [825, 482] on icon at bounding box center [836, 488] width 23 height 12
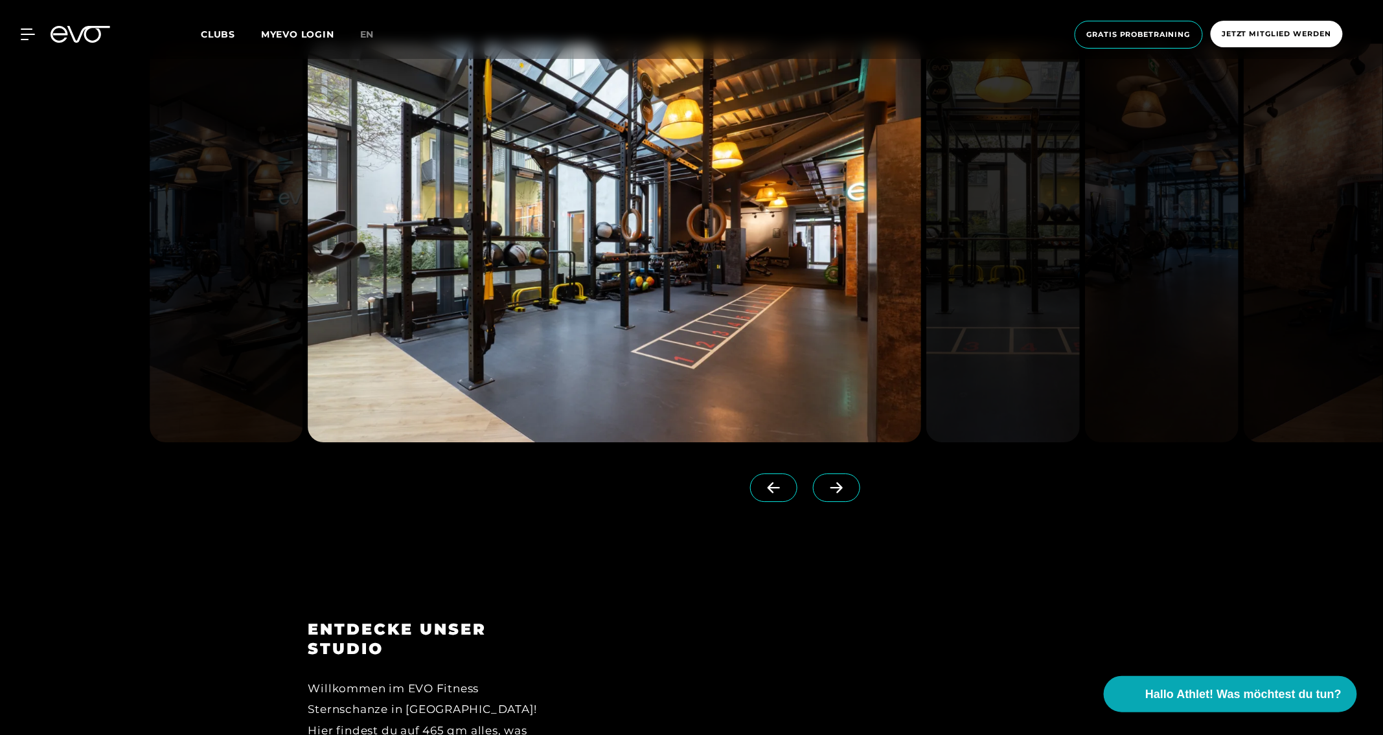
click at [825, 482] on icon at bounding box center [836, 488] width 23 height 12
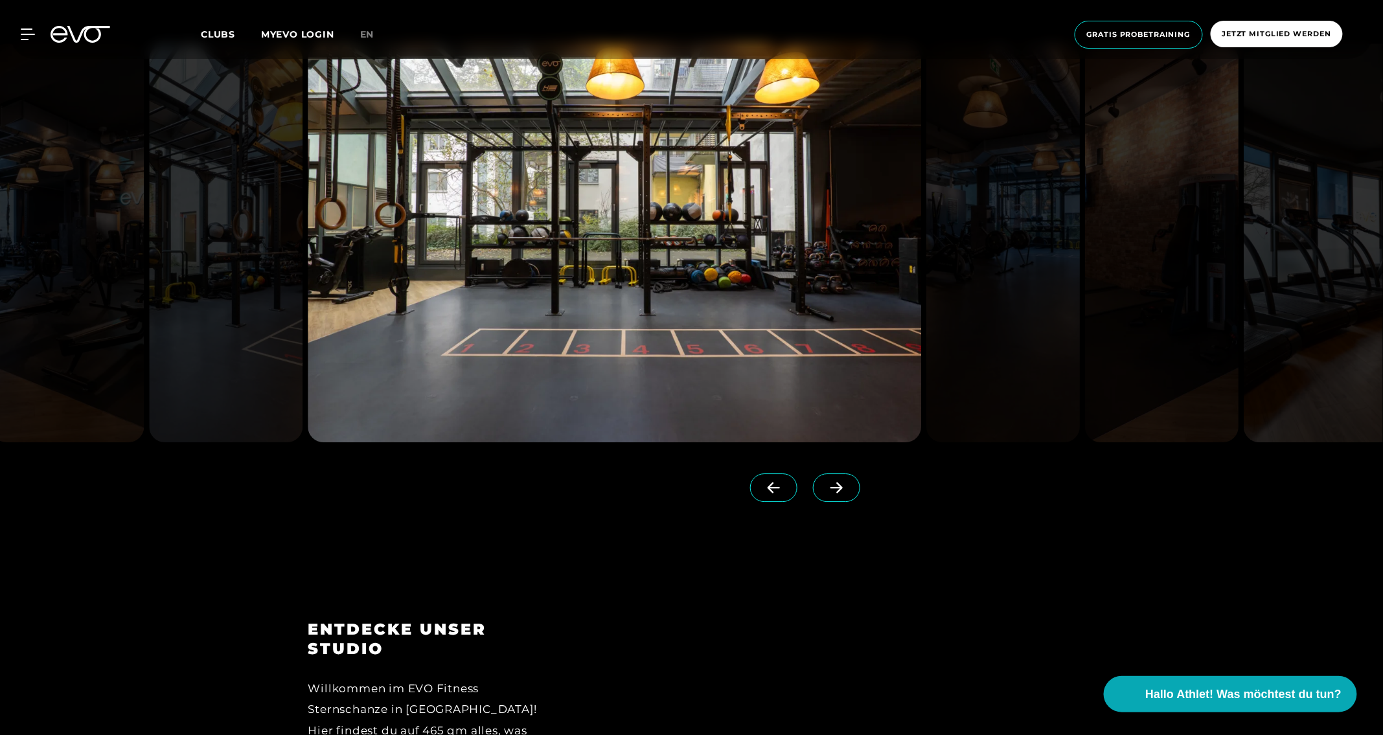
click at [825, 482] on icon at bounding box center [836, 488] width 23 height 12
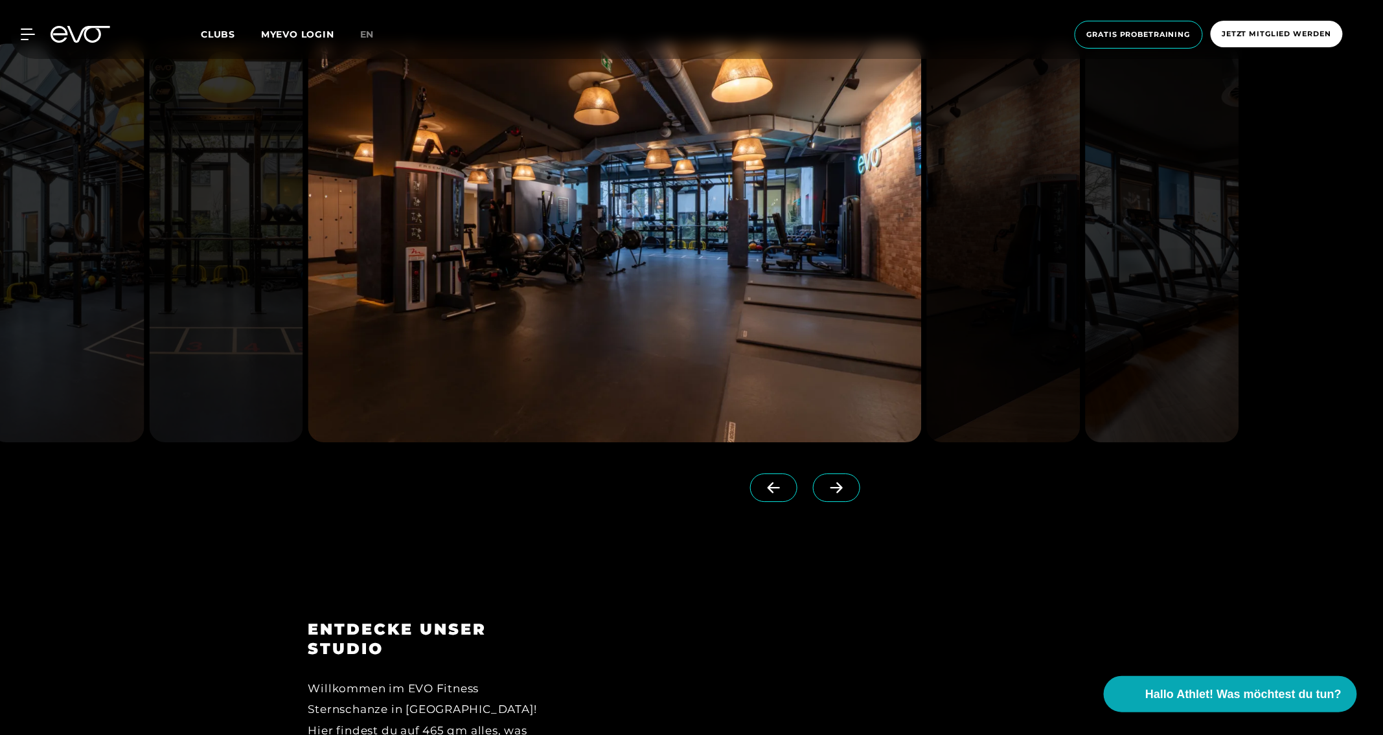
click at [825, 482] on icon at bounding box center [836, 488] width 23 height 12
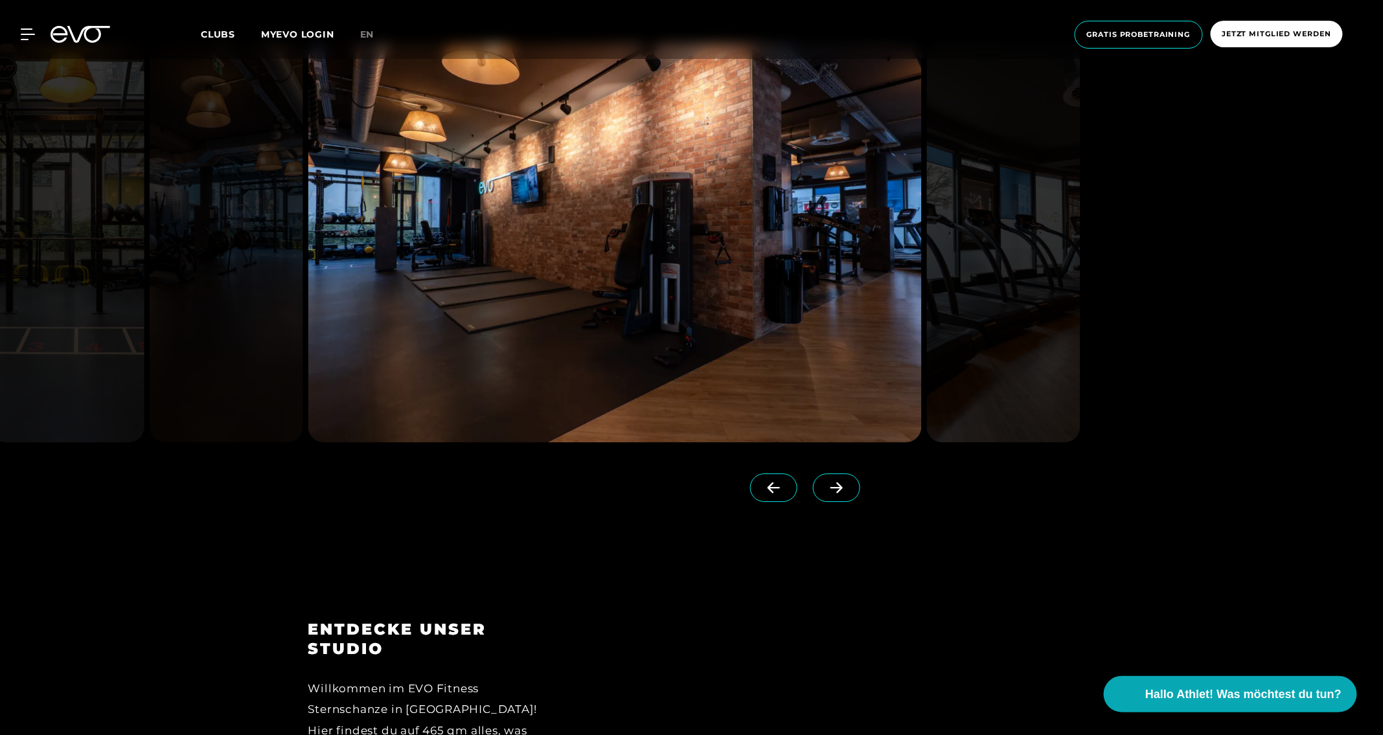
click at [825, 482] on icon at bounding box center [836, 488] width 23 height 12
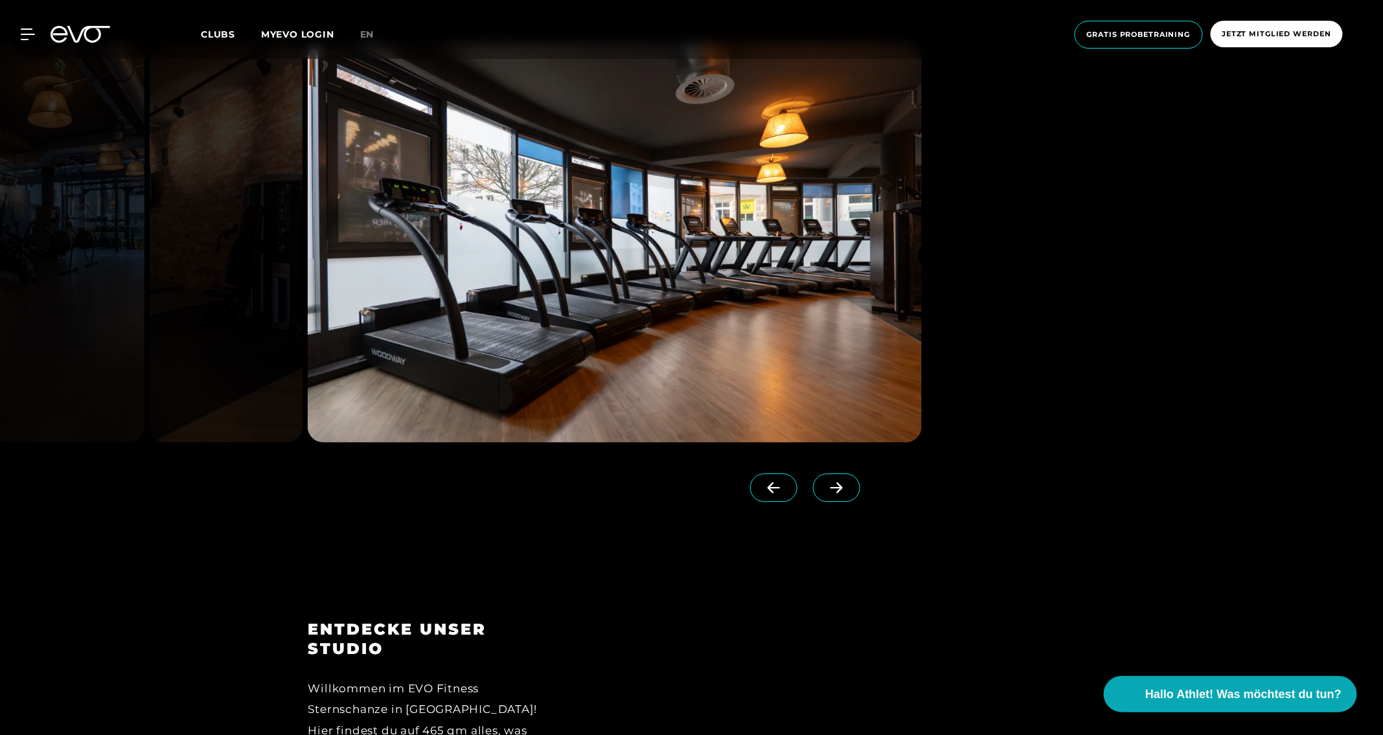
click at [825, 482] on icon at bounding box center [836, 488] width 23 height 12
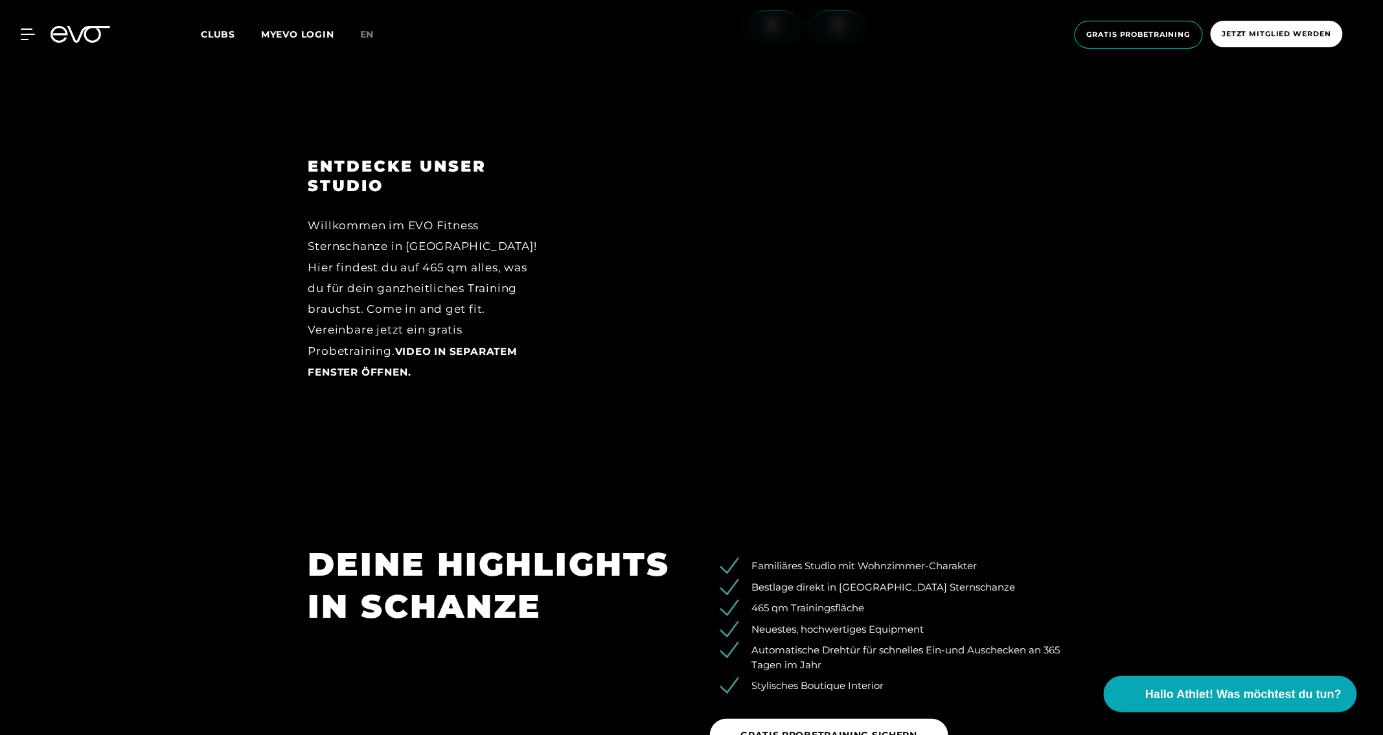
scroll to position [1792, 0]
